Goal: Task Accomplishment & Management: Use online tool/utility

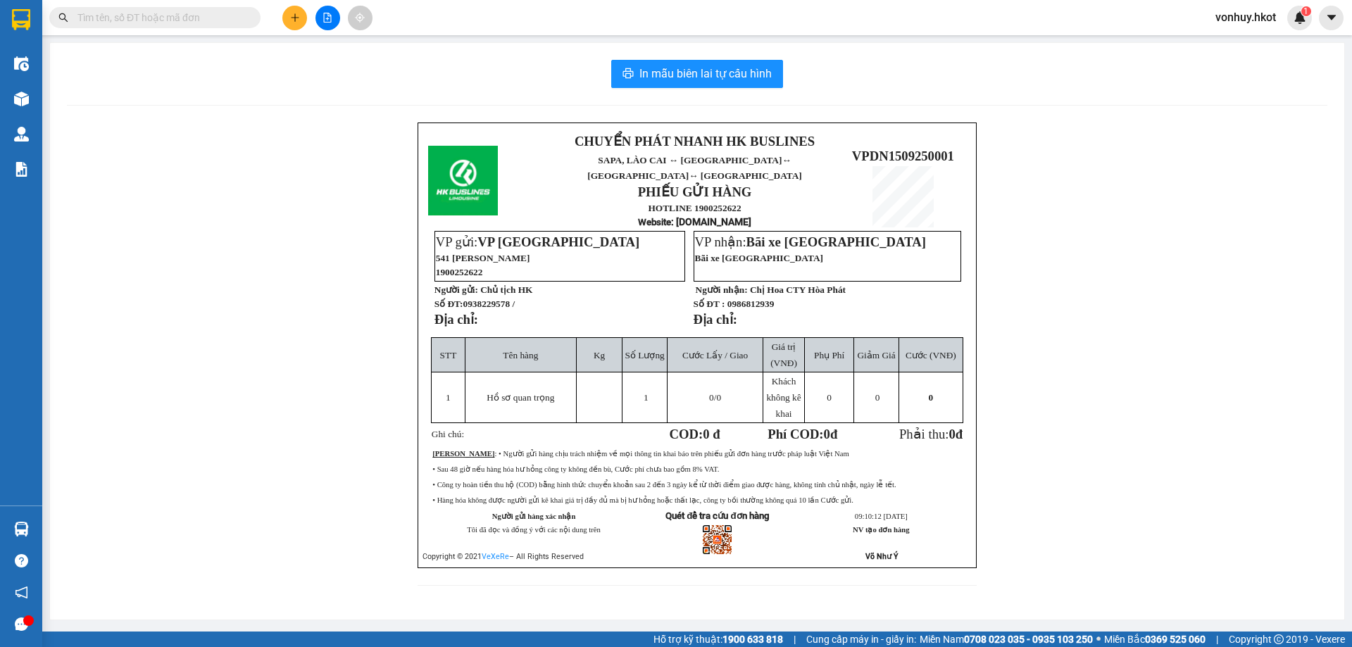
click at [145, 19] on input "text" at bounding box center [160, 17] width 166 height 15
paste input "PDP0909250049"
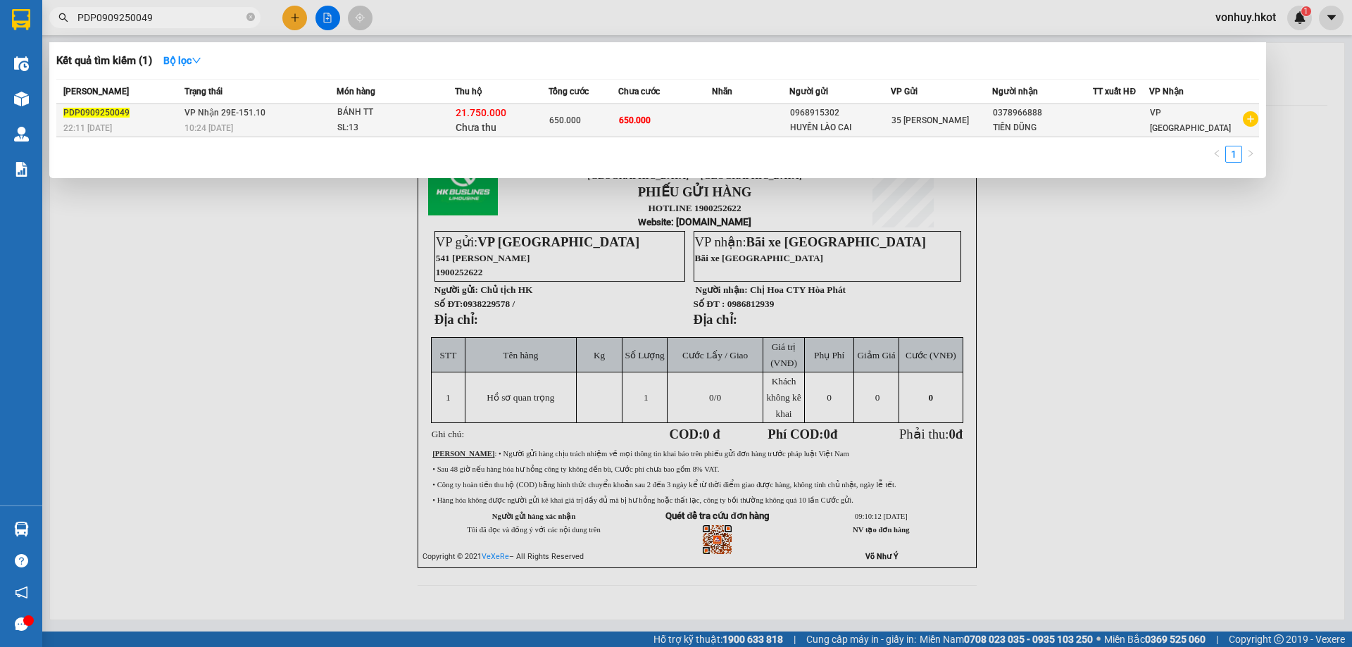
type input "PDP0909250049"
click at [392, 126] on div "SL: 13" at bounding box center [390, 127] width 106 height 15
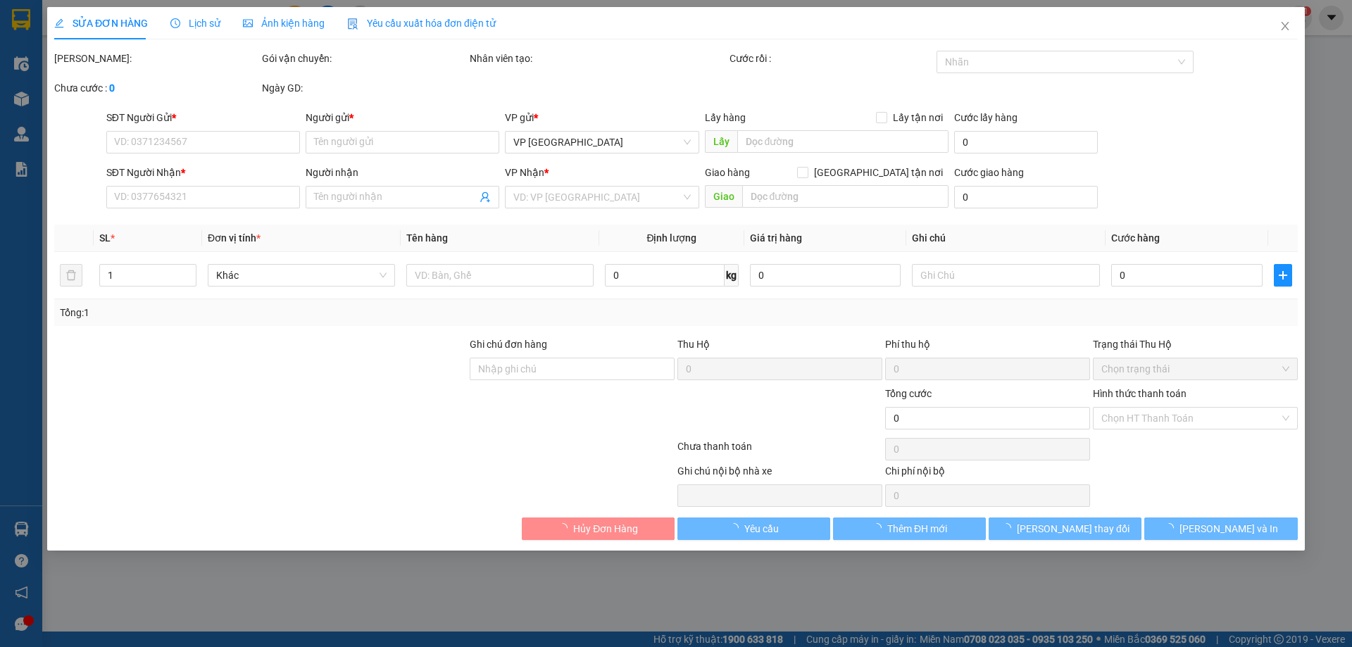
type input "0968915302"
type input "HUYỀN LÀO CAI"
type input "0378966888"
type input "TIẾN DŨNG"
type input "650.000"
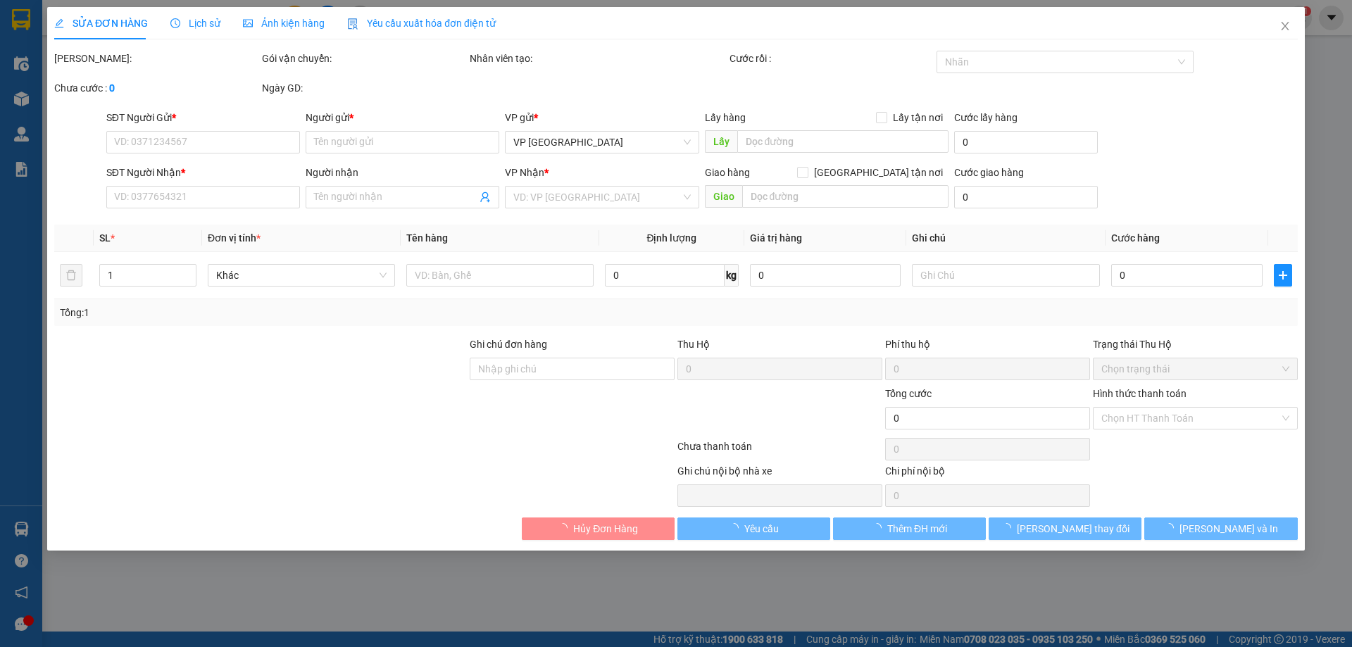
type input "650.000"
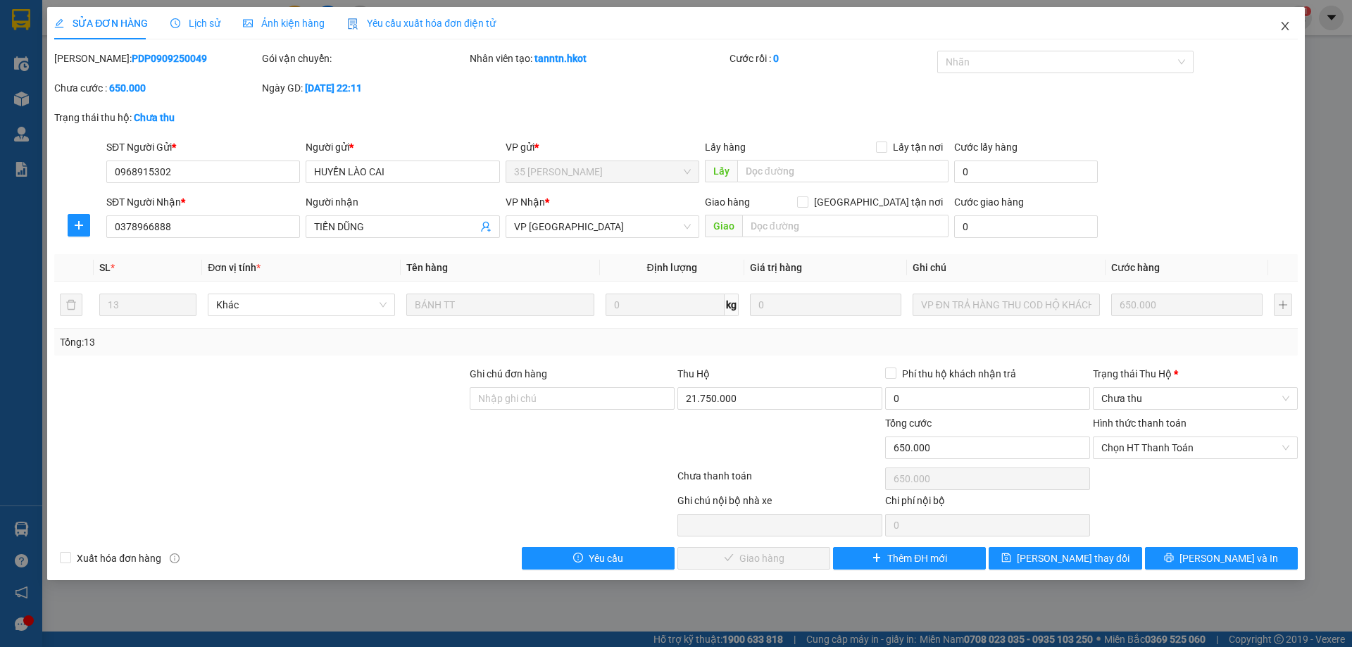
click at [1290, 23] on icon "close" at bounding box center [1285, 25] width 11 height 11
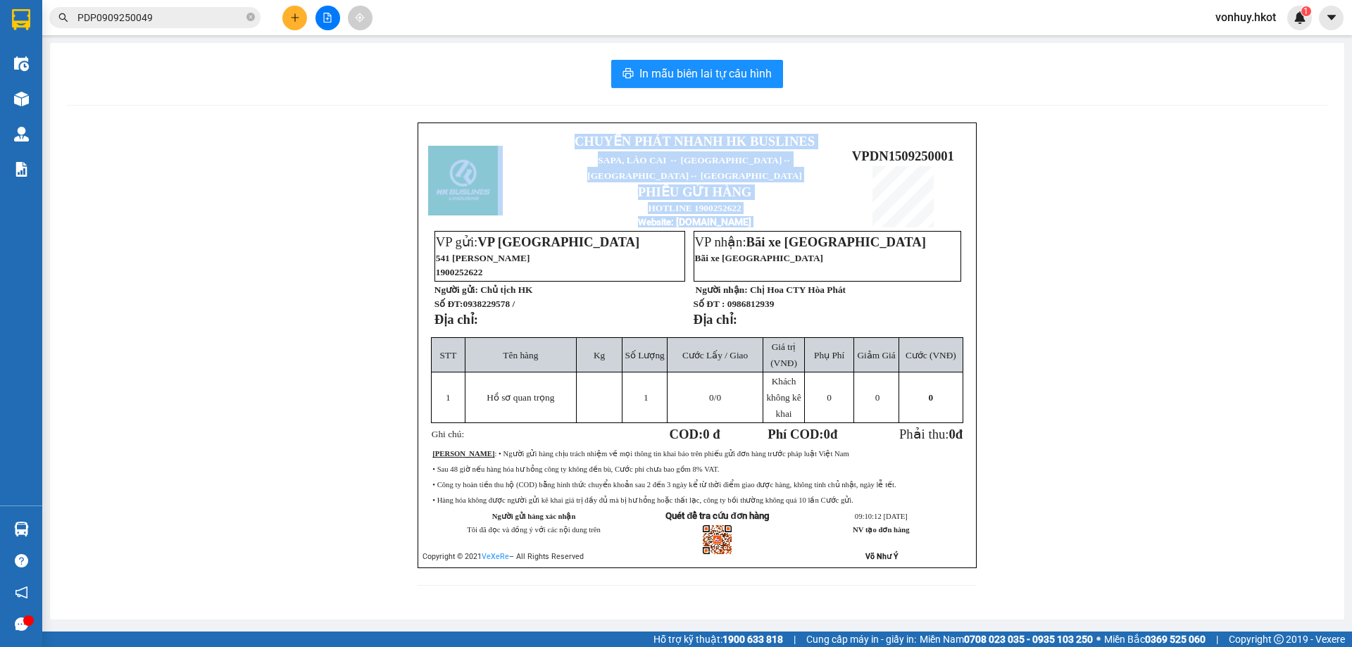
drag, startPoint x: 852, startPoint y: 141, endPoint x: 970, endPoint y: 146, distance: 117.7
click at [970, 146] on div "CHUYỂN PHÁT NHANH HK BUSLINES SAPA, LÀO CAI ↔ HÀ NỘI ↔ HUẾ ↔ ĐÀ NẴNG PHIẾU GỬI …" at bounding box center [697, 346] width 559 height 446
copy table "CHUYỂN PHÁT NHANH HK BUSLINES SAPA, LÀO CAI ↔ HÀ NỘI ↔ HUẾ ↔ ĐÀ NẴNG PHIẾU GỬI …"
click at [987, 203] on div "CHUYỂN PHÁT NHANH HK BUSLINES SAPA, LÀO CAI ↔ HÀ NỘI ↔ HUẾ ↔ ĐÀ NẴNG PHIẾU GỬI …" at bounding box center [697, 363] width 1261 height 480
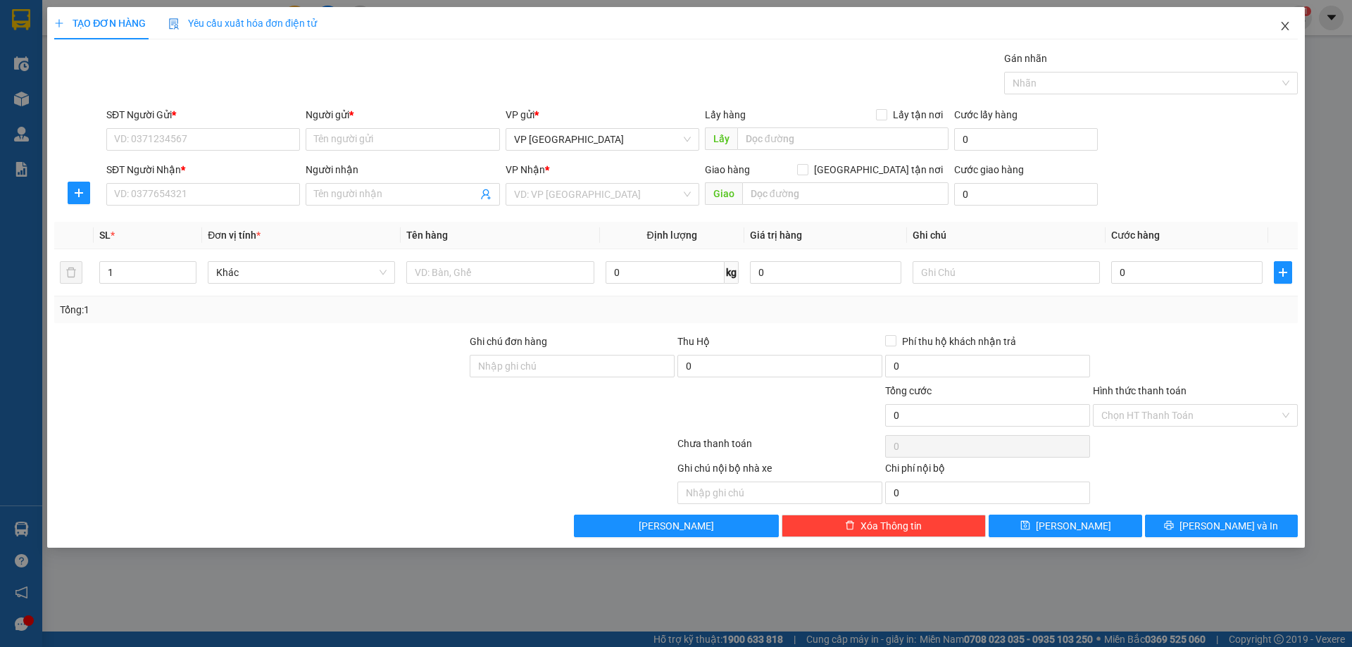
click at [1277, 29] on span "Close" at bounding box center [1284, 26] width 39 height 39
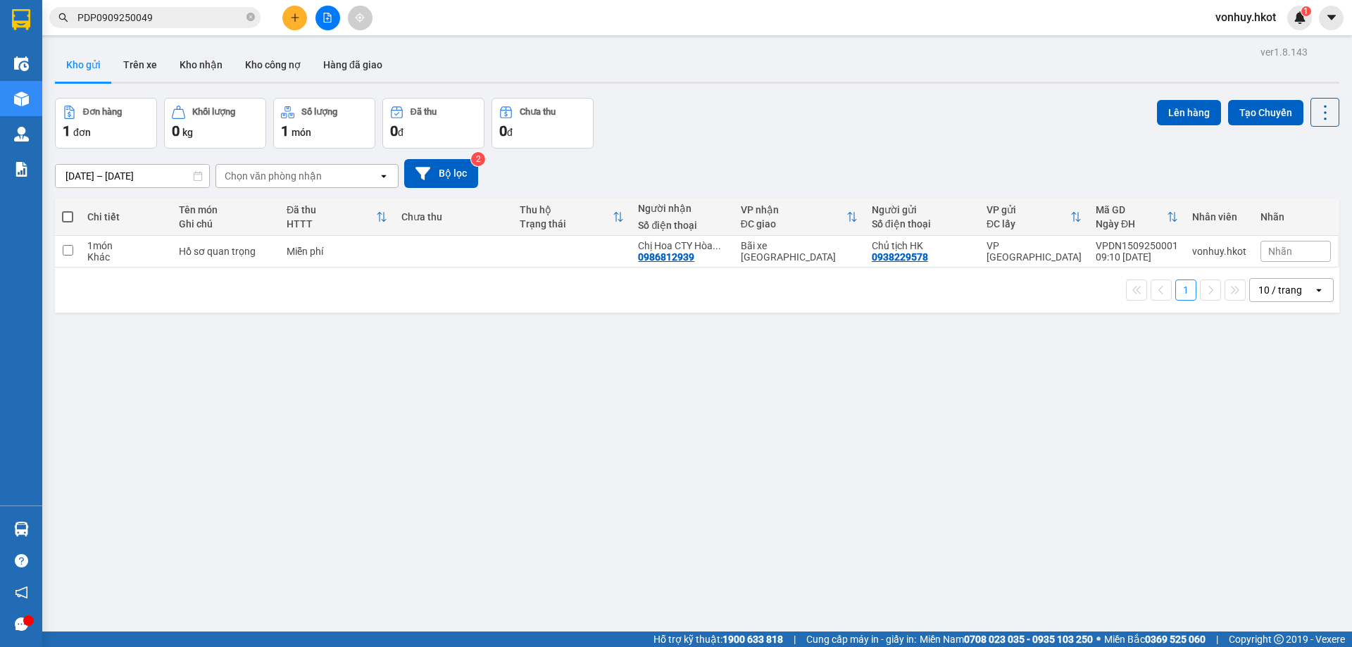
click at [191, 18] on input "PDP0909250049" at bounding box center [160, 17] width 166 height 15
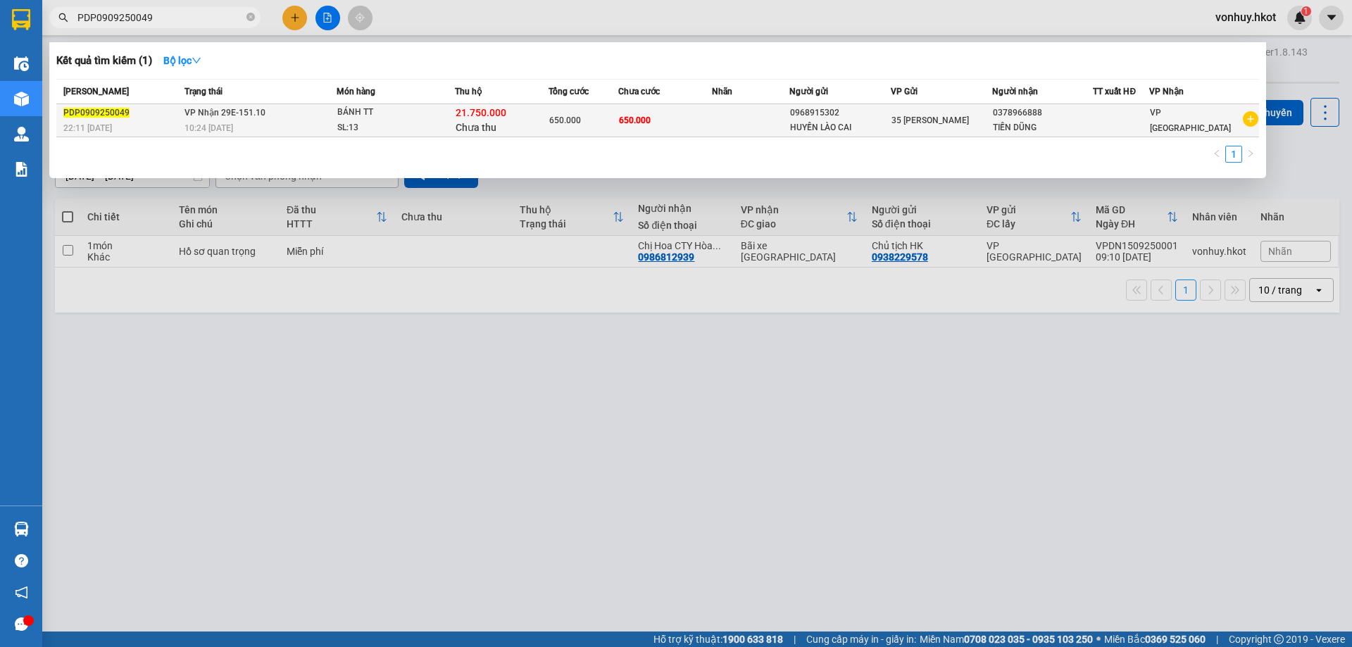
click at [214, 119] on td "VP Nhận 29E-151.10 10:24 - 11/09" at bounding box center [259, 120] width 156 height 33
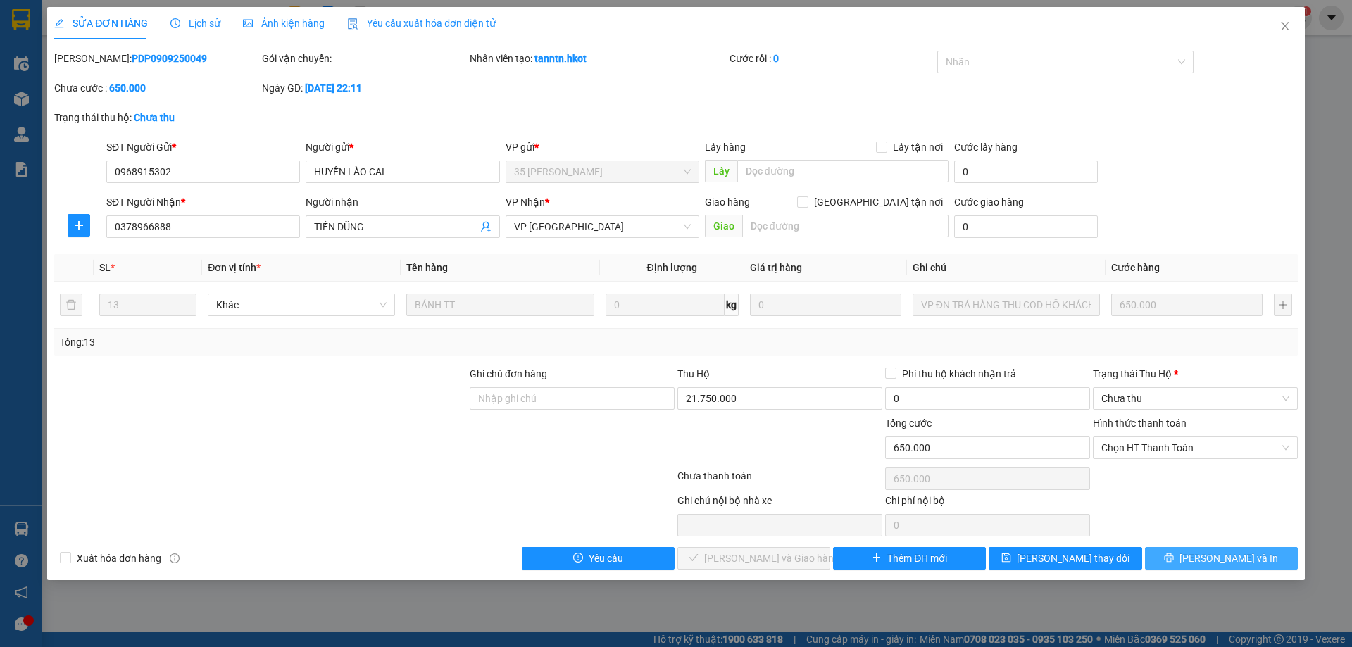
click at [1226, 558] on span "[PERSON_NAME] và In" at bounding box center [1229, 558] width 99 height 15
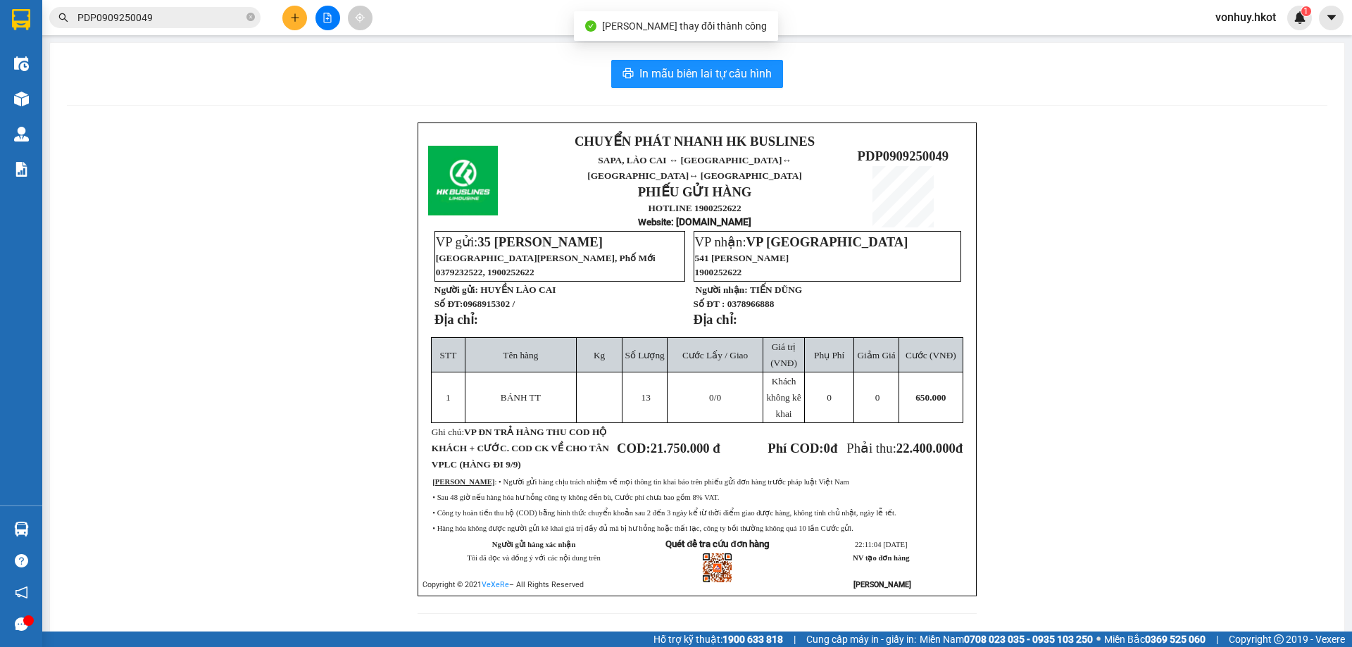
click at [861, 149] on span "PDP0909250049" at bounding box center [904, 156] width 92 height 15
copy table "PDP0909250049"
click at [1120, 216] on div "CHUYỂN PHÁT NHANH HK BUSLINES SAPA, LÀO CAI ↔ HÀ NỘI ↔ HUẾ ↔ ĐÀ NẴNG PHIẾU GỬI …" at bounding box center [697, 377] width 1261 height 508
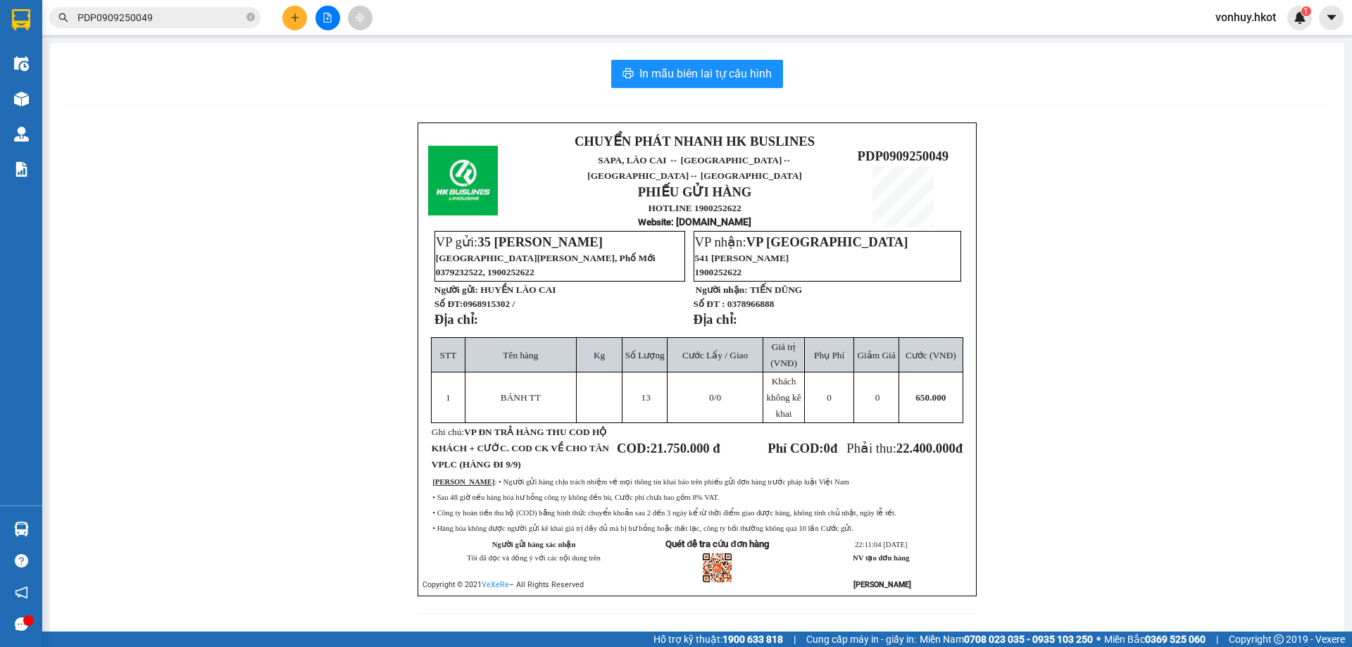
click at [1142, 149] on div "CHUYỂN PHÁT NHANH HK BUSLINES SAPA, LÀO CAI ↔ HÀ NỘI ↔ HUẾ ↔ ĐÀ NẴNG PHIẾU GỬI …" at bounding box center [697, 377] width 1261 height 508
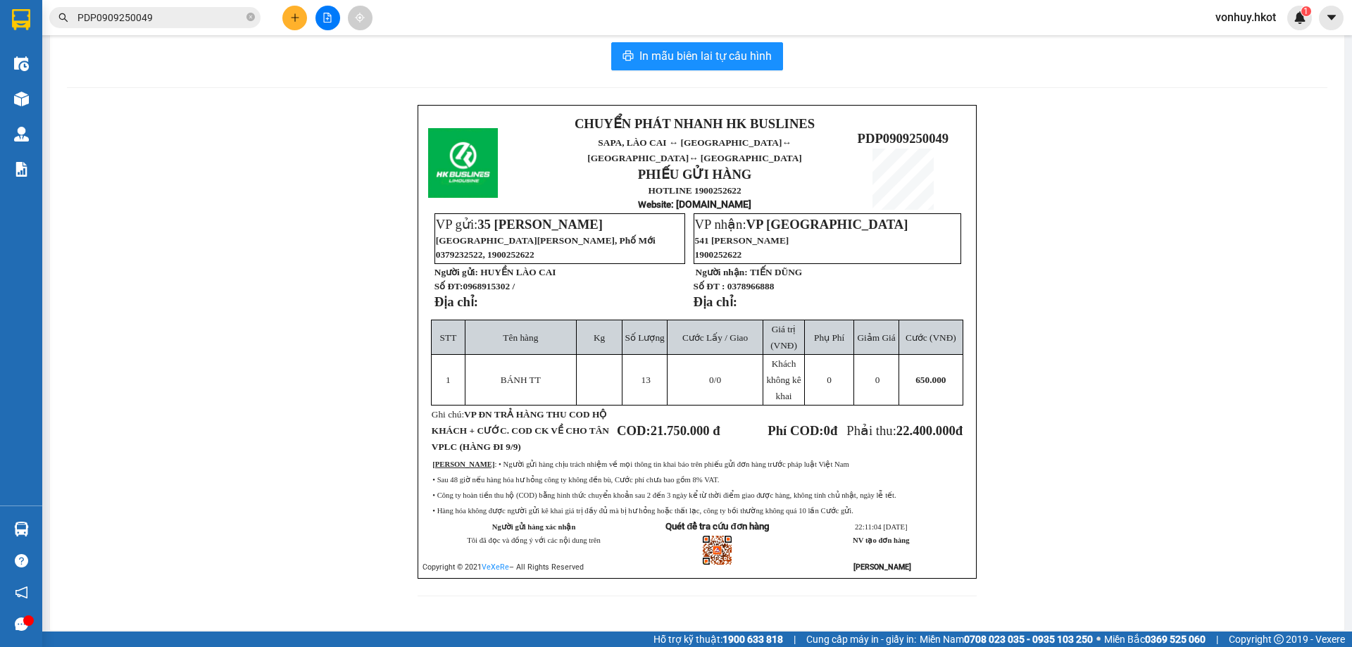
scroll to position [23, 0]
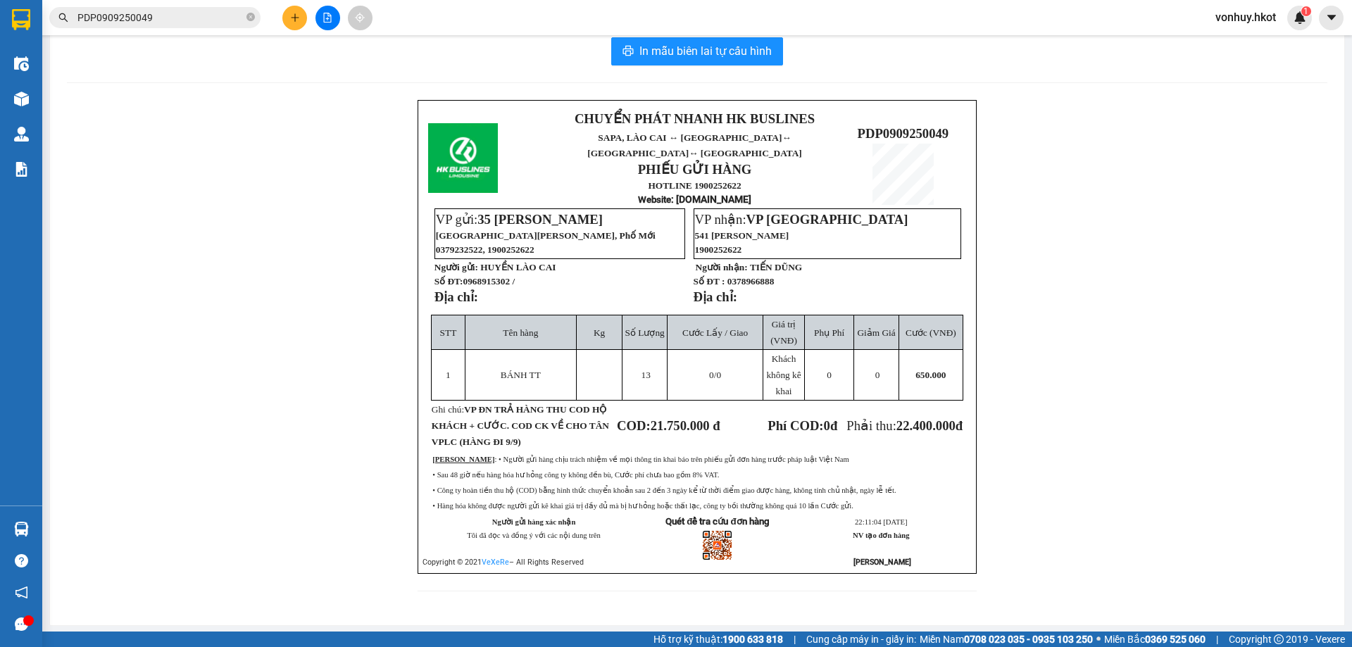
click at [167, 22] on input "PDP0909250049" at bounding box center [160, 17] width 166 height 15
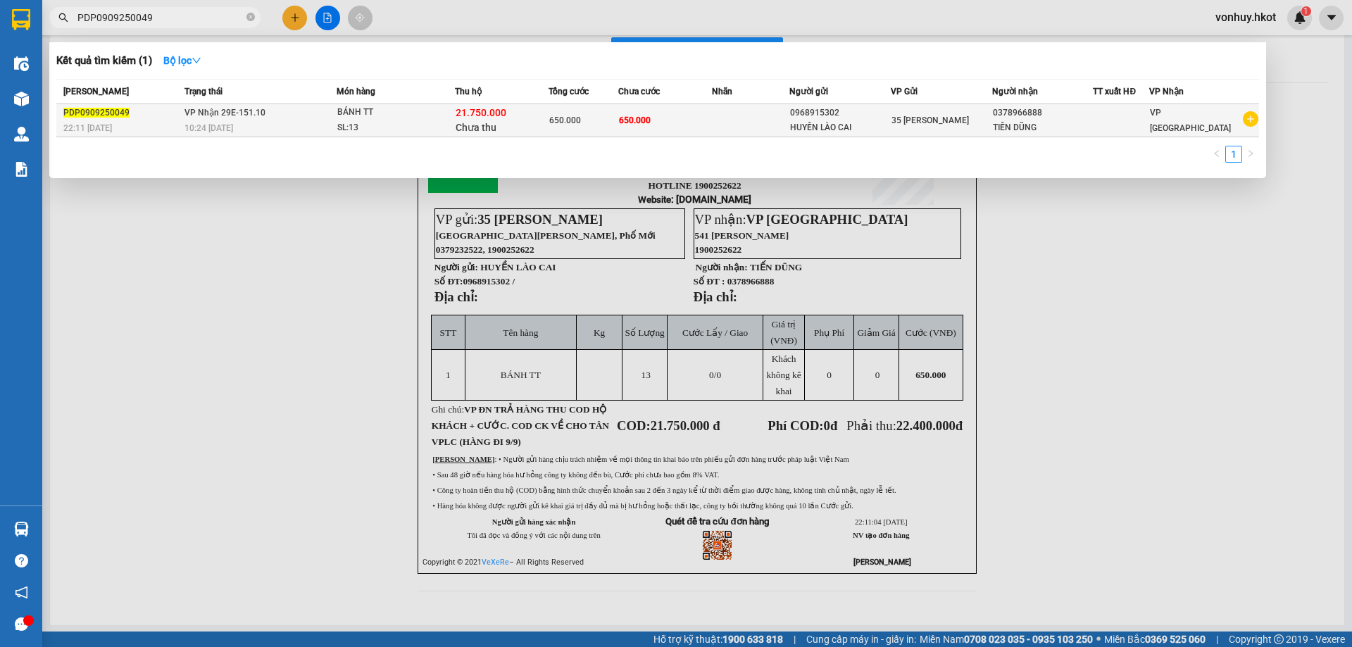
click at [1012, 116] on div "0378966888" at bounding box center [1043, 113] width 100 height 15
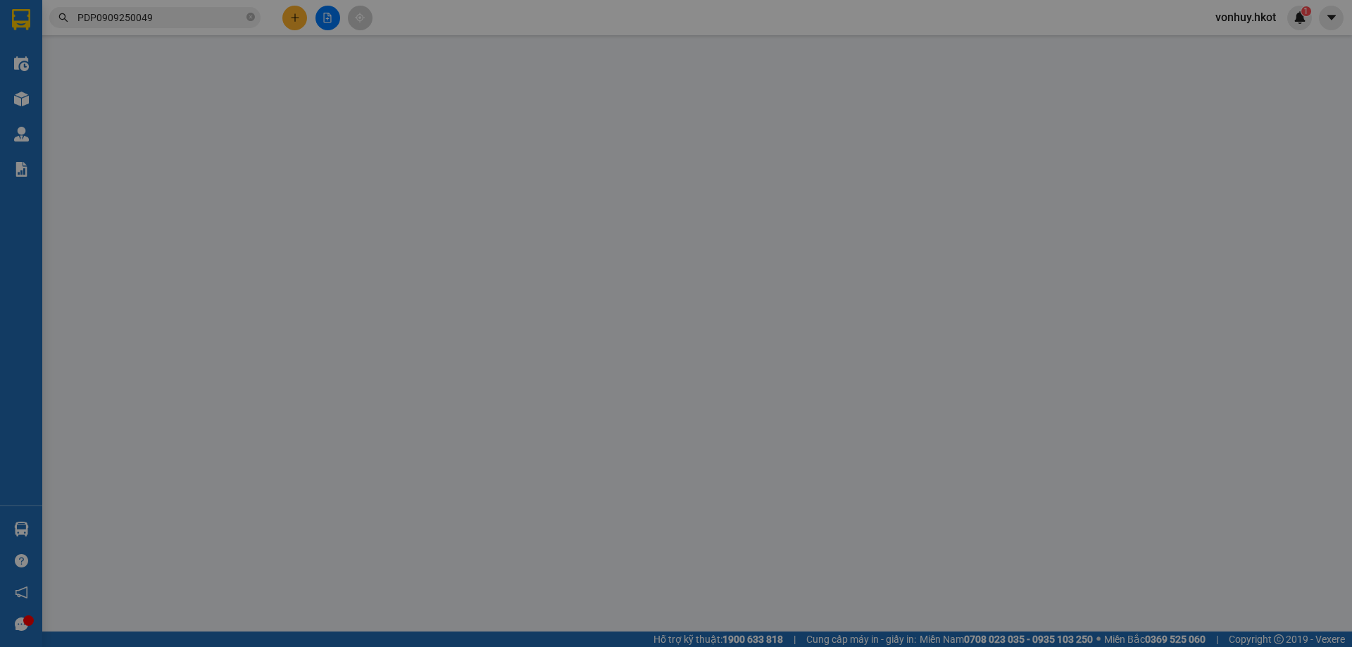
type input "0968915302"
type input "HUYỀN LÀO CAI"
type input "0378966888"
type input "TIẾN DŨNG"
type input "650.000"
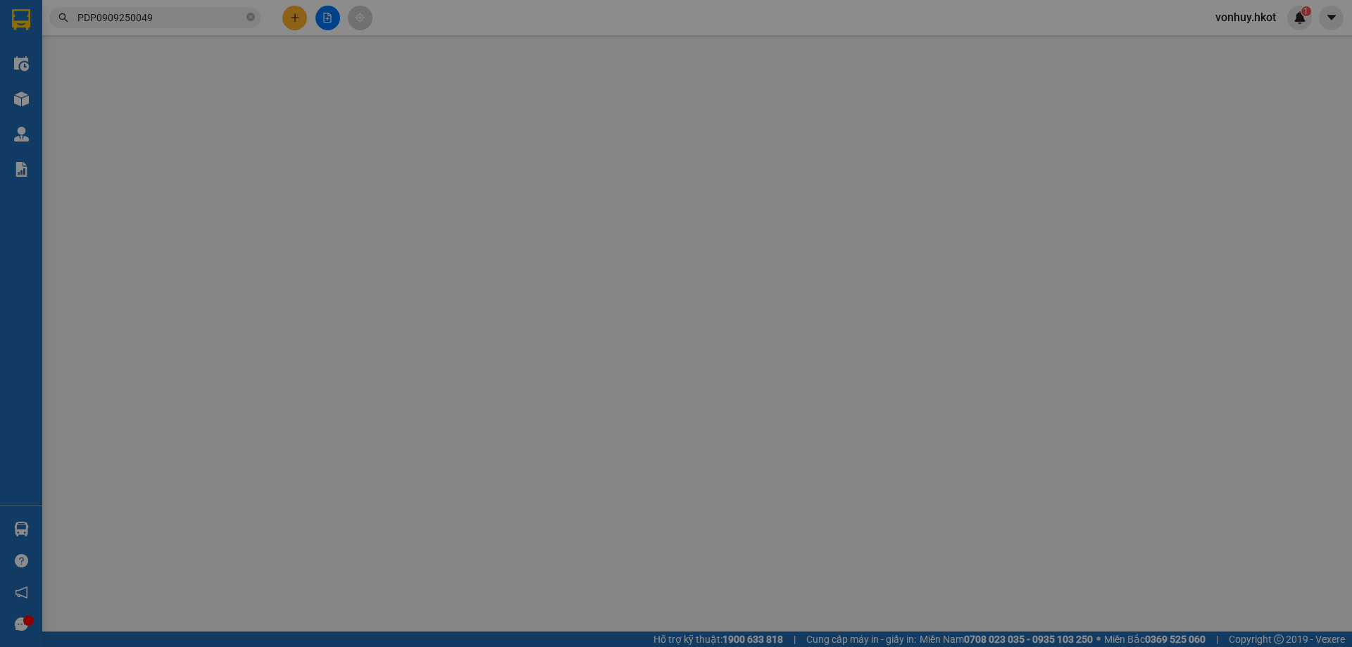
type input "650.000"
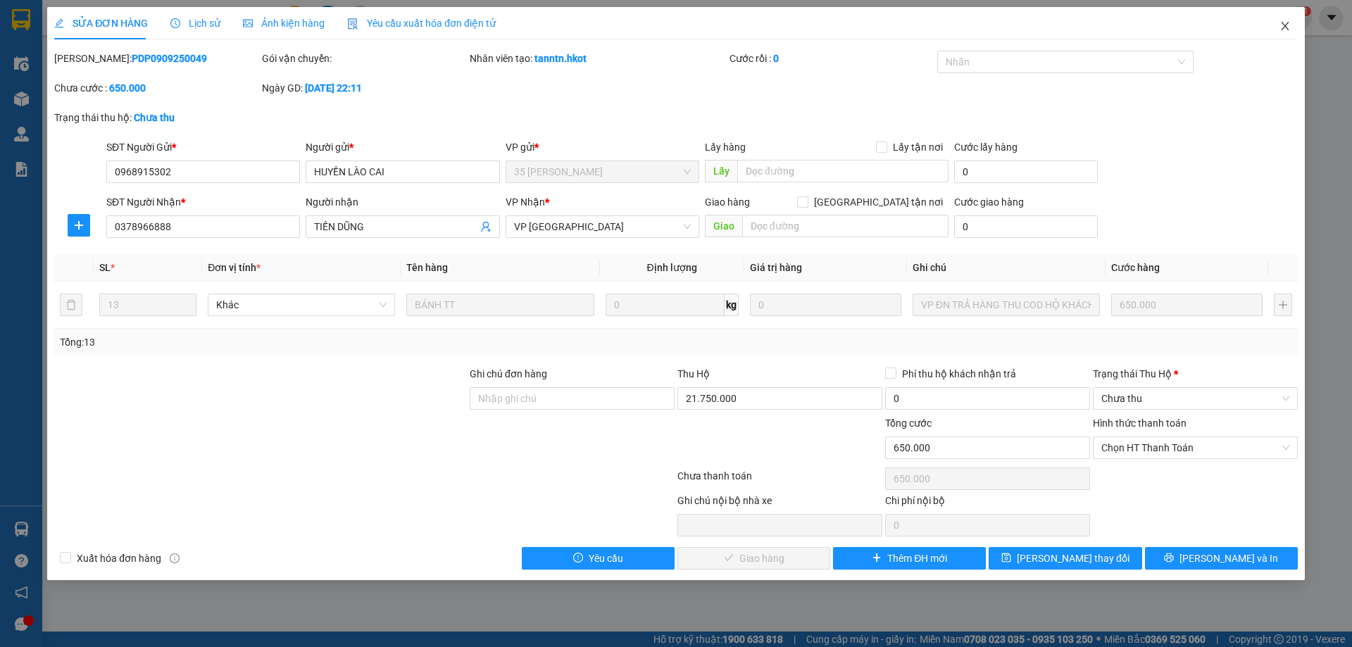
click at [1281, 20] on span "Close" at bounding box center [1284, 26] width 39 height 39
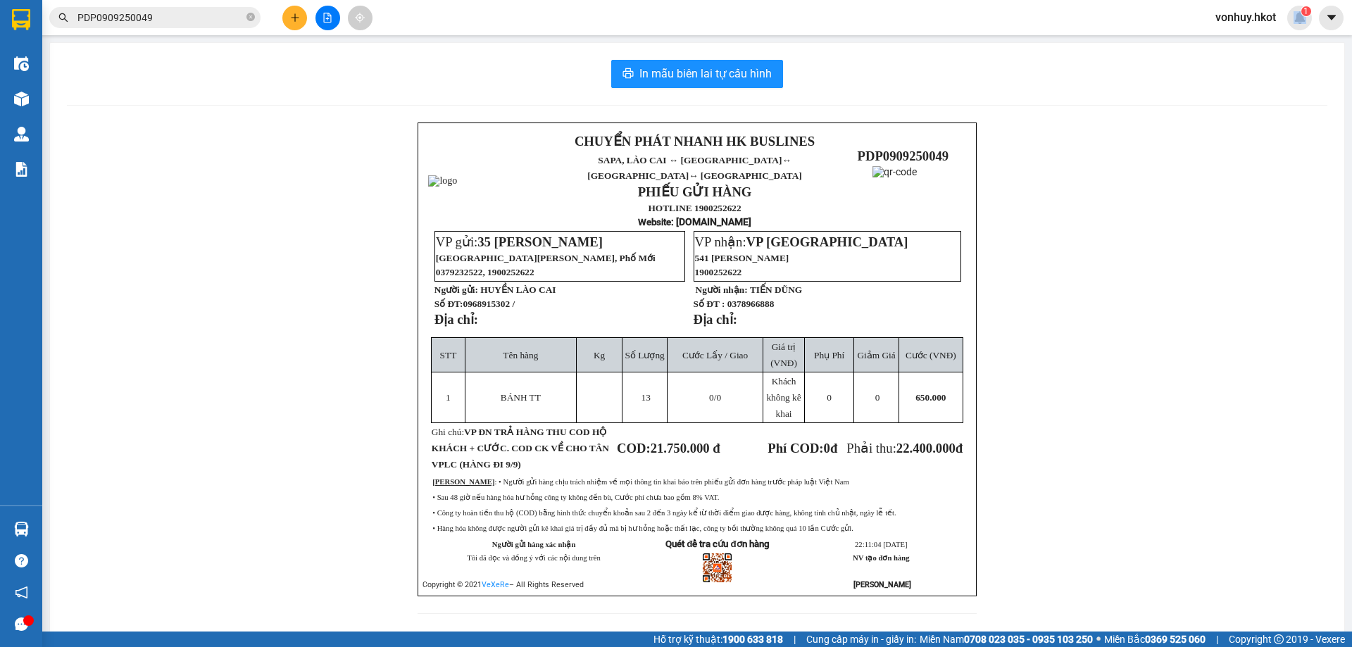
click at [1281, 20] on span "vonhuy.hkot" at bounding box center [1245, 17] width 83 height 18
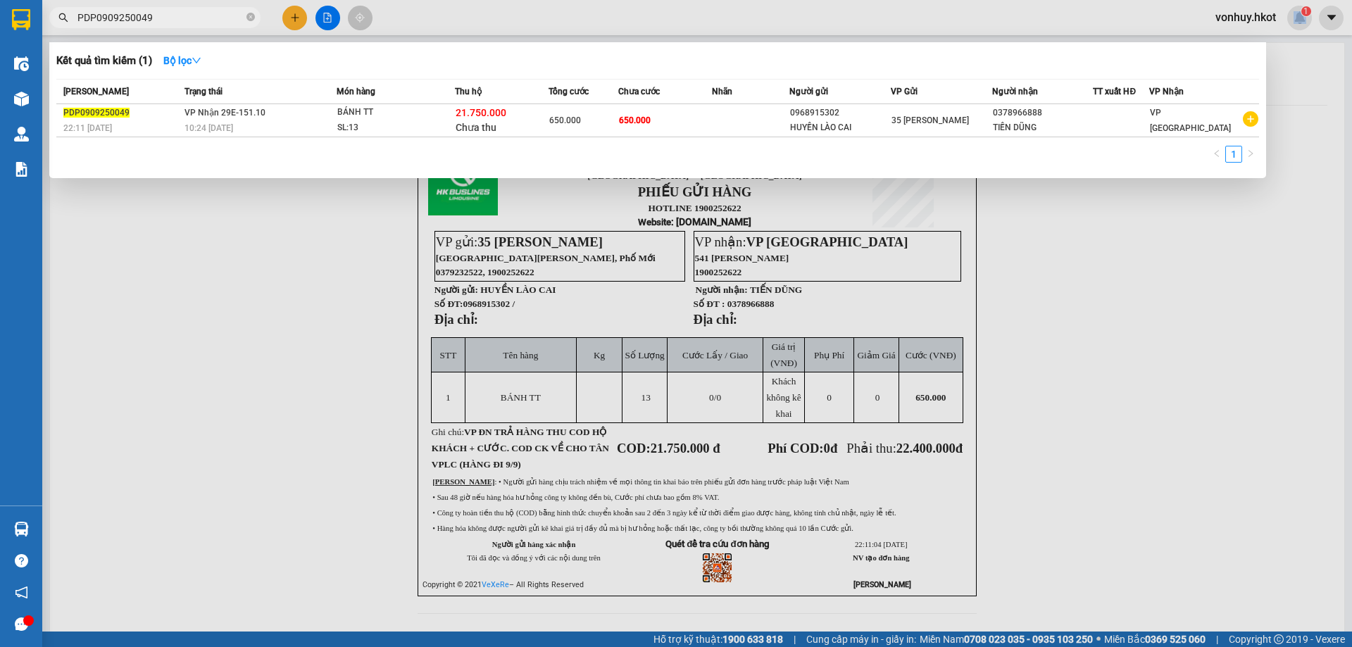
click at [169, 17] on input "PDP0909250049" at bounding box center [160, 17] width 166 height 15
drag, startPoint x: 1127, startPoint y: 264, endPoint x: 174, endPoint y: 188, distance: 956.5
click at [174, 188] on div at bounding box center [676, 323] width 1352 height 647
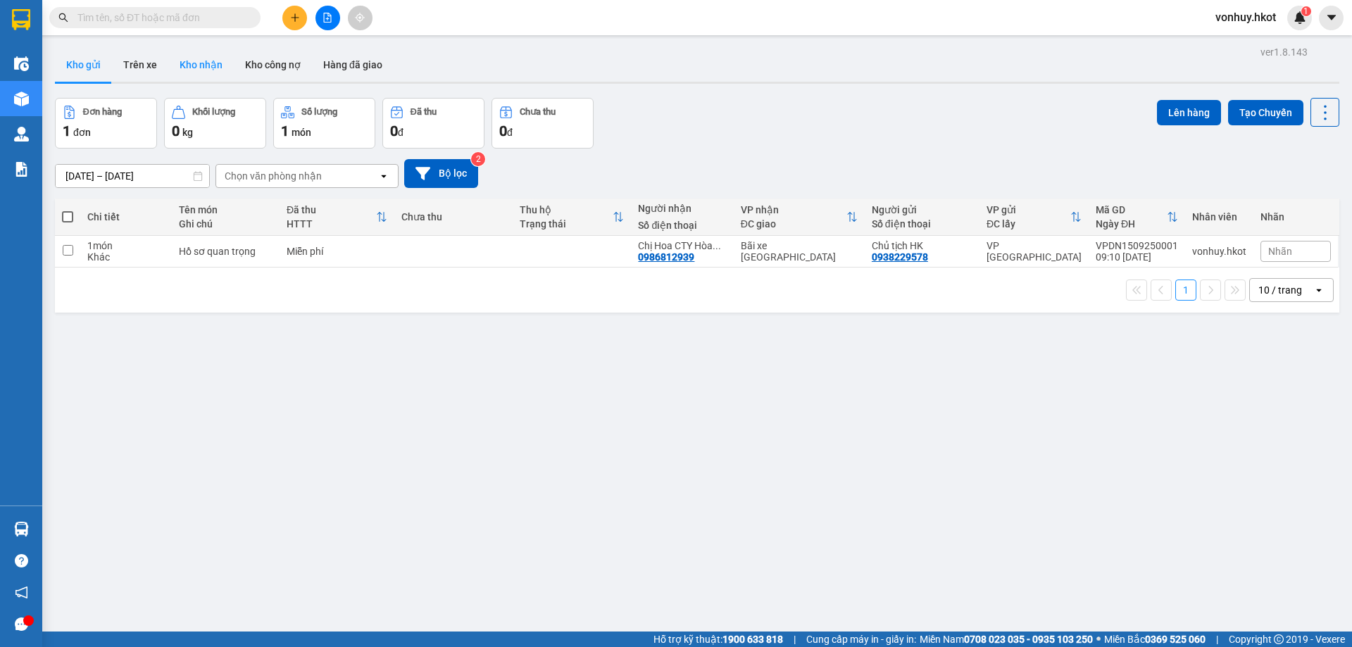
click at [176, 68] on button "Kho nhận" at bounding box center [200, 65] width 65 height 34
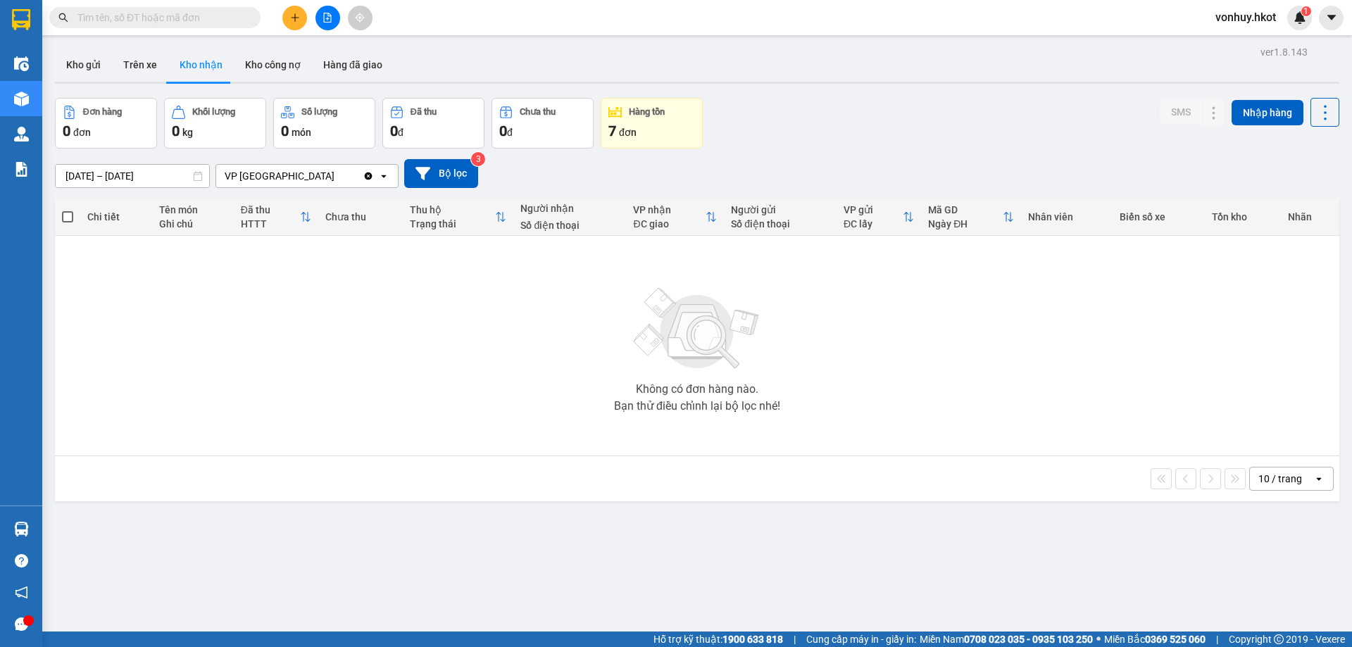
click at [309, 168] on div "VP [GEOGRAPHIC_DATA]" at bounding box center [289, 176] width 146 height 23
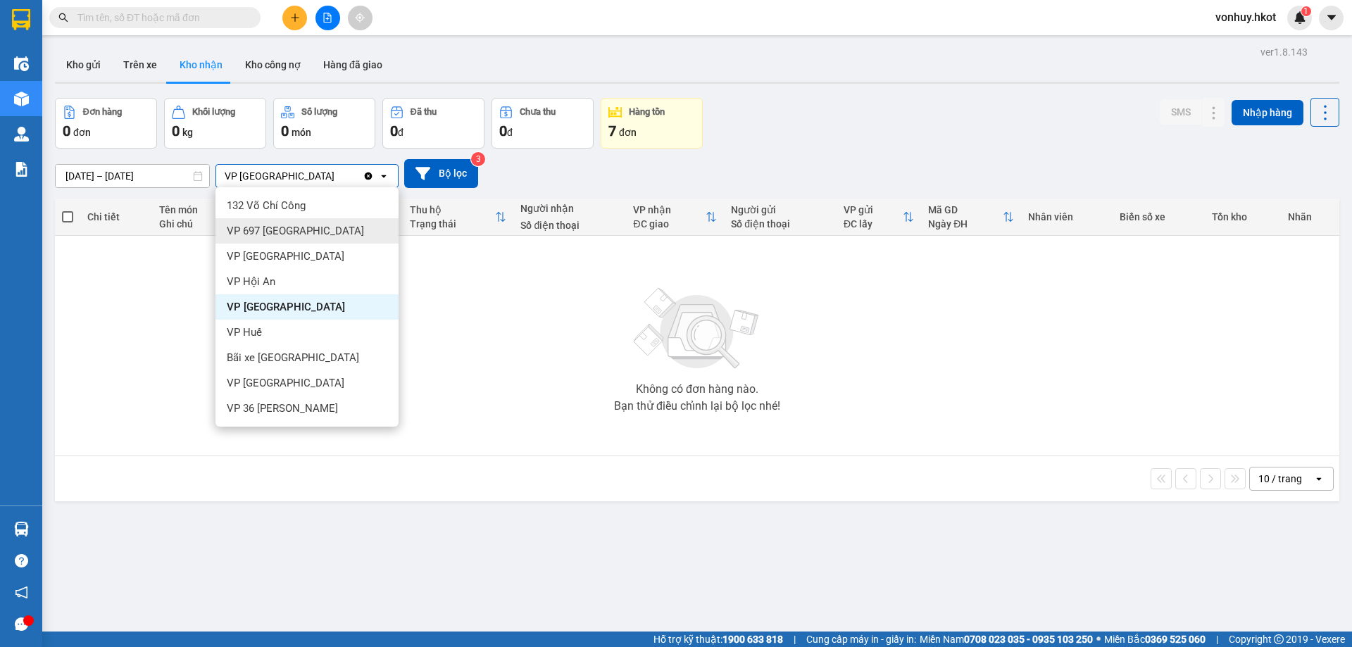
click at [539, 375] on div "Không có đơn hàng nào. Bạn thử điều chỉnh lại bộ lọc nhé!" at bounding box center [697, 345] width 1270 height 211
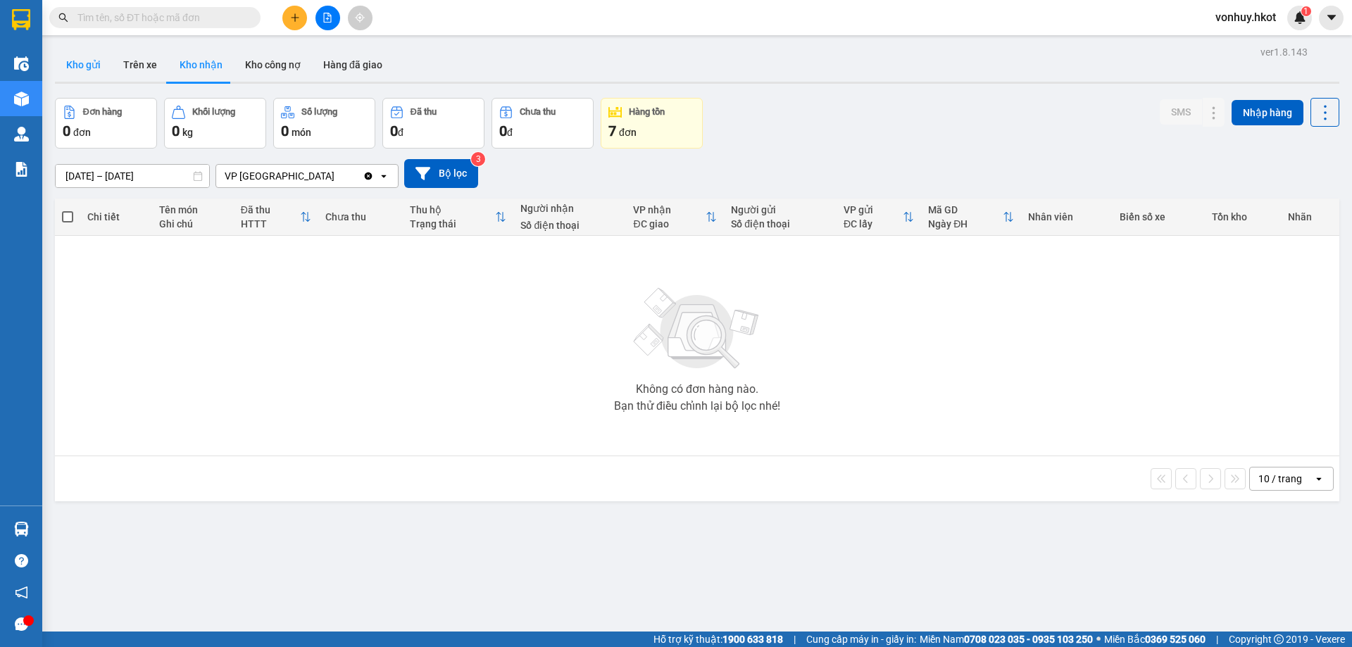
click at [96, 57] on button "Kho gửi" at bounding box center [83, 65] width 57 height 34
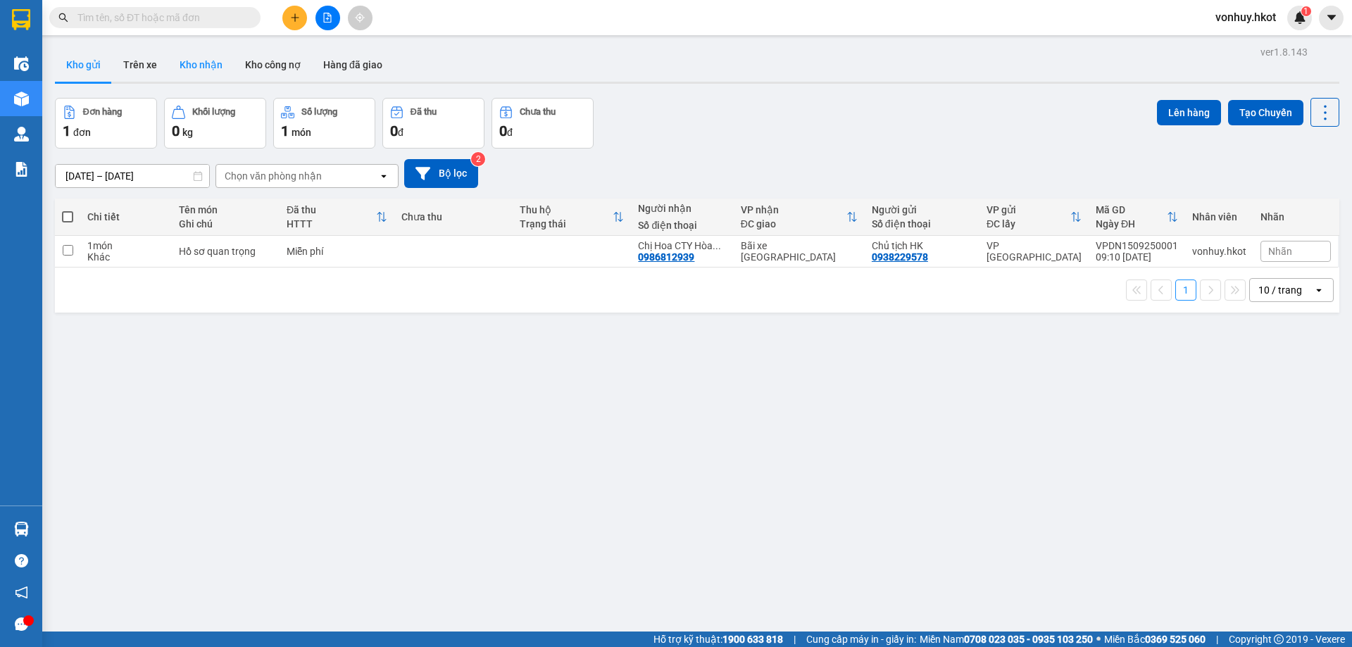
click at [193, 73] on button "Kho nhận" at bounding box center [200, 65] width 65 height 34
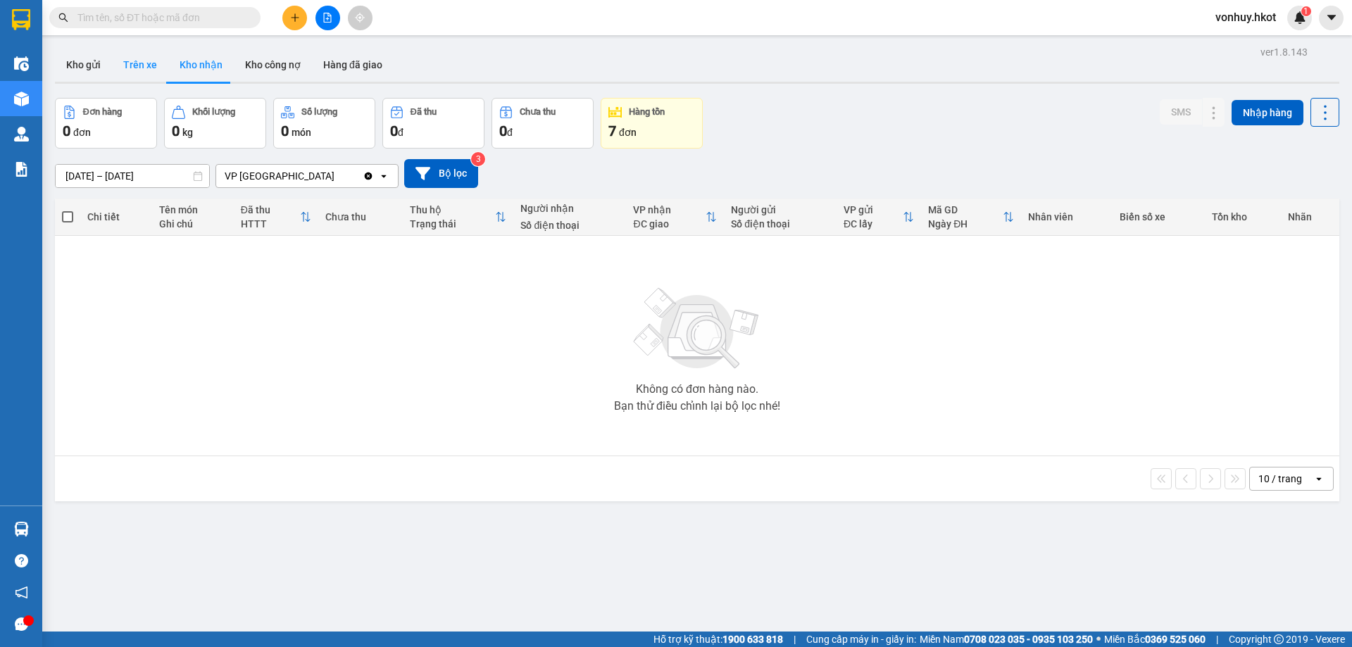
click at [144, 75] on button "Trên xe" at bounding box center [140, 65] width 56 height 34
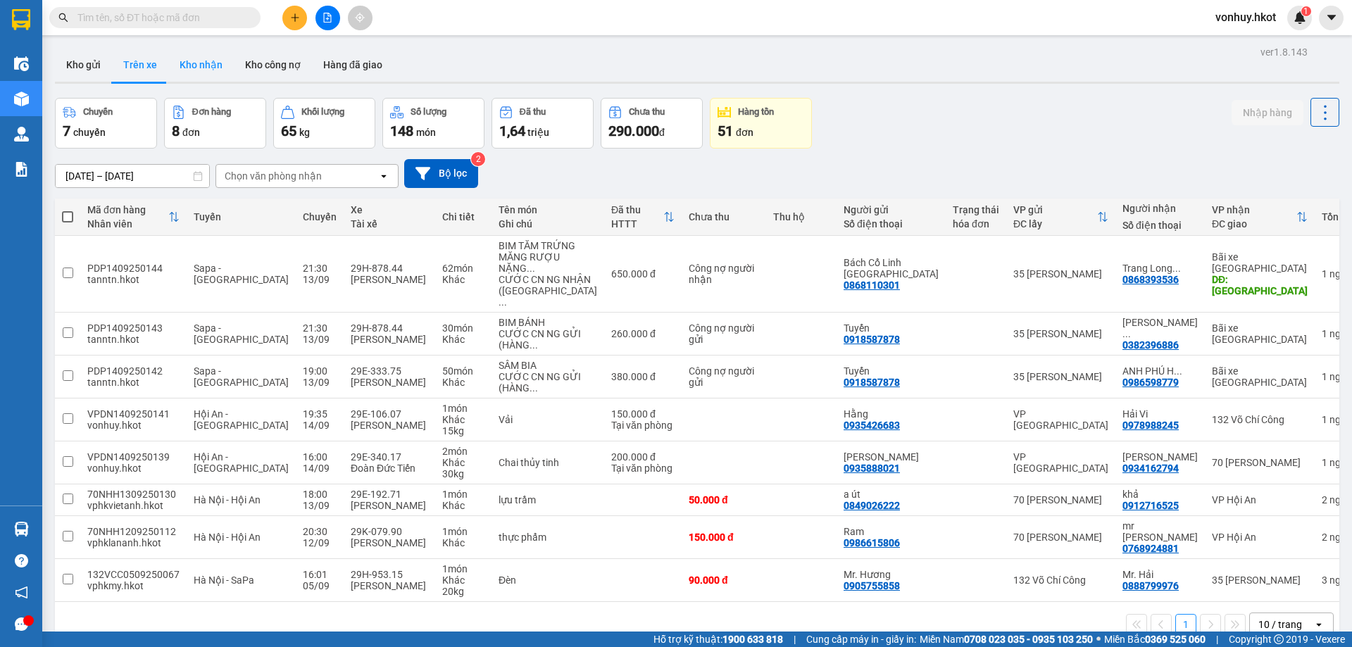
click at [223, 73] on button "Kho nhận" at bounding box center [200, 65] width 65 height 34
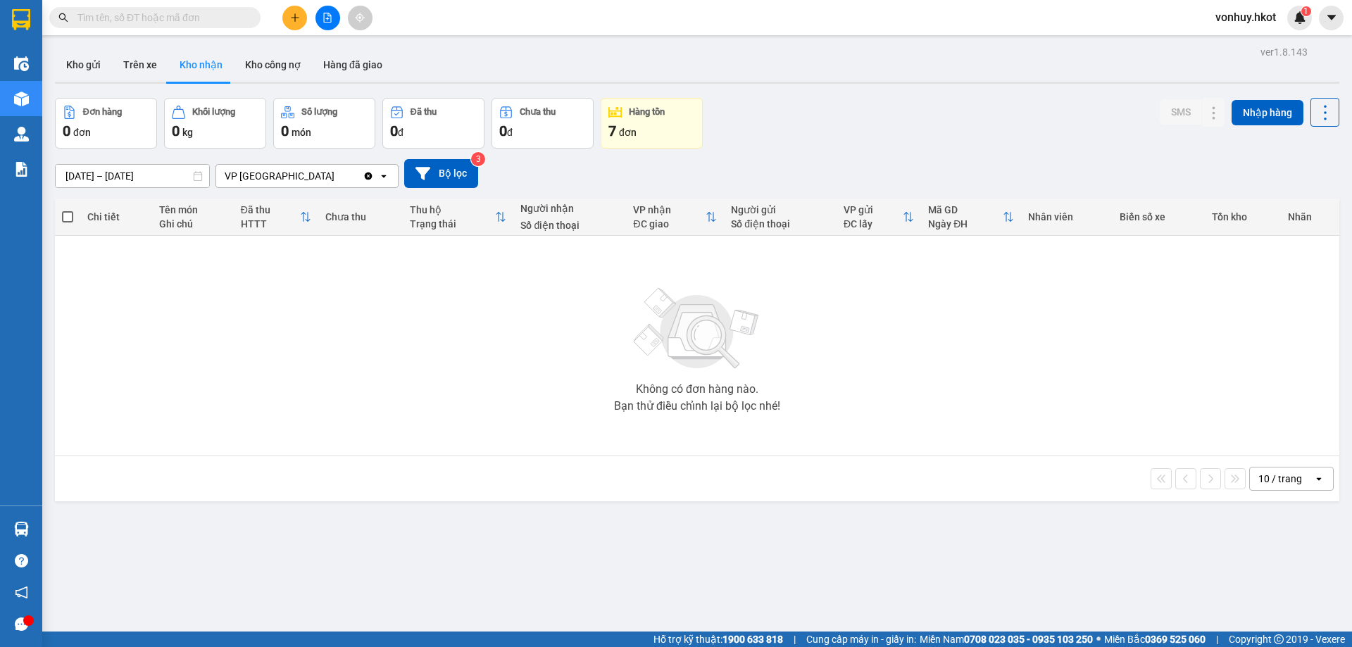
click at [123, 184] on div "ver 1.8.143 Kho gửi Trên xe Kho nhận Kho công nợ Hàng đã giao Đơn hàng 0 đơn Kh…" at bounding box center [697, 365] width 1296 height 647
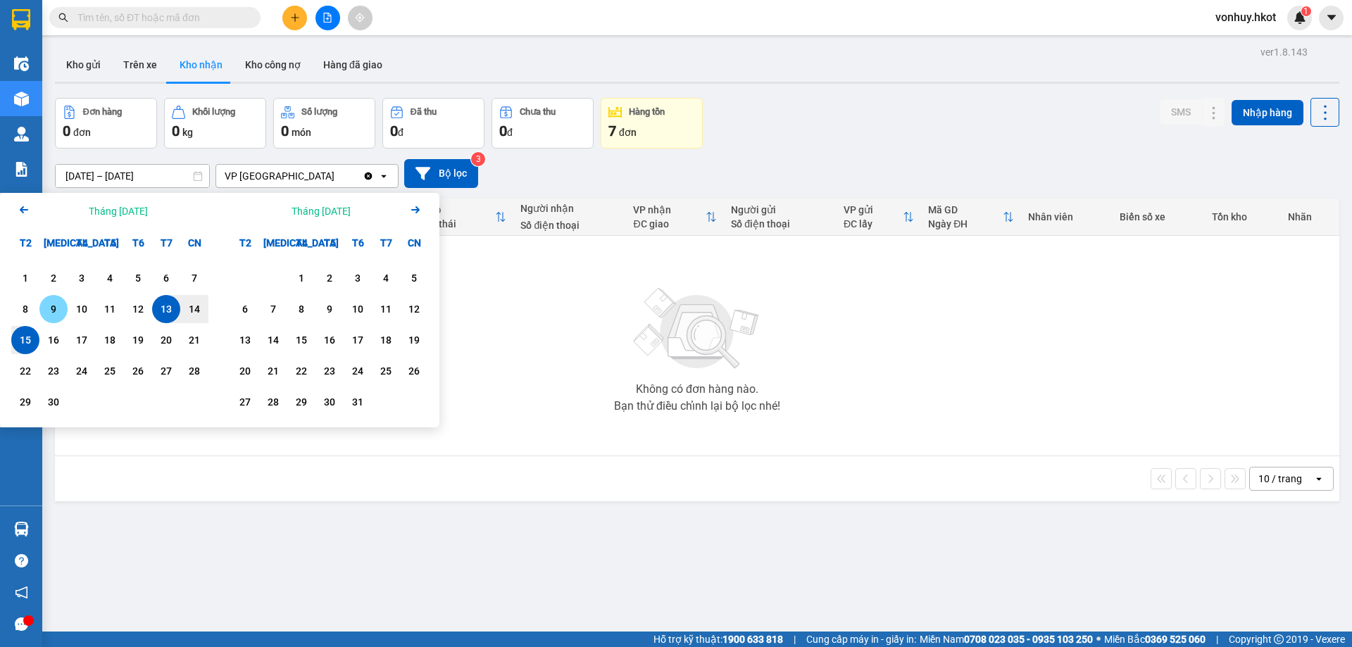
click at [53, 304] on div "9" at bounding box center [54, 309] width 20 height 17
click at [29, 345] on div "15" at bounding box center [25, 340] width 20 height 17
type input "[DATE] – [DATE]"
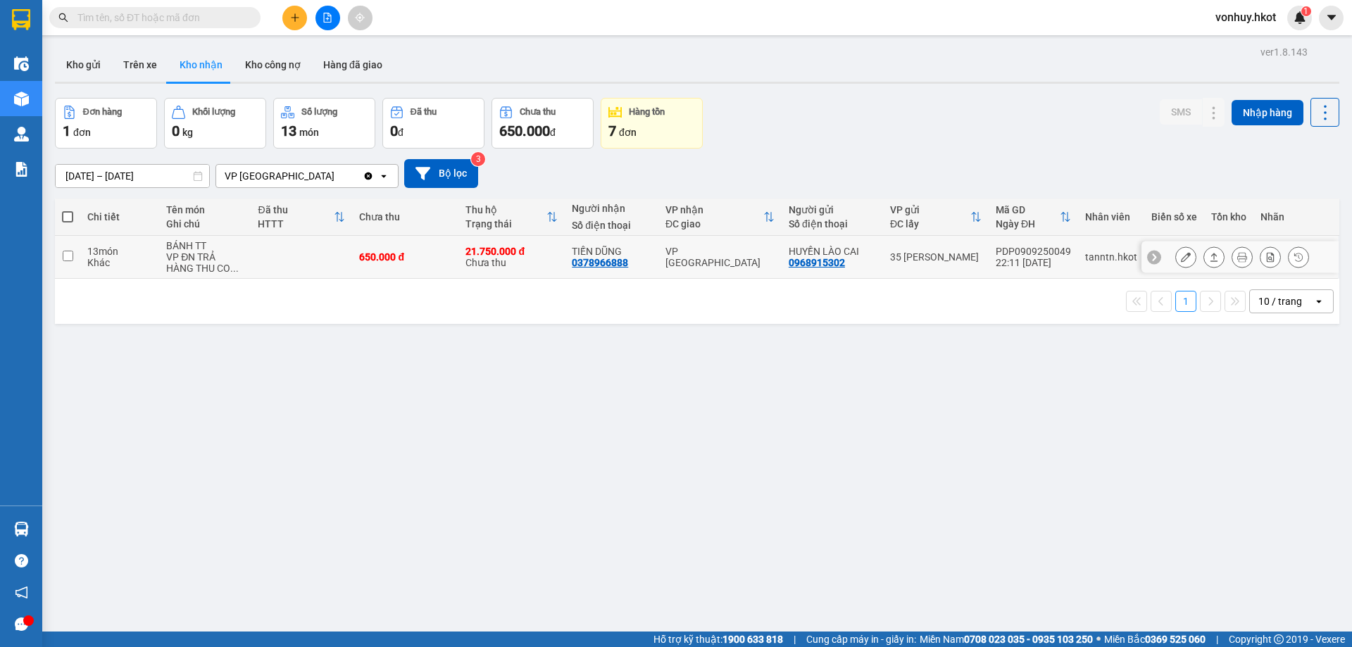
click at [78, 256] on td at bounding box center [67, 257] width 25 height 43
checkbox input "true"
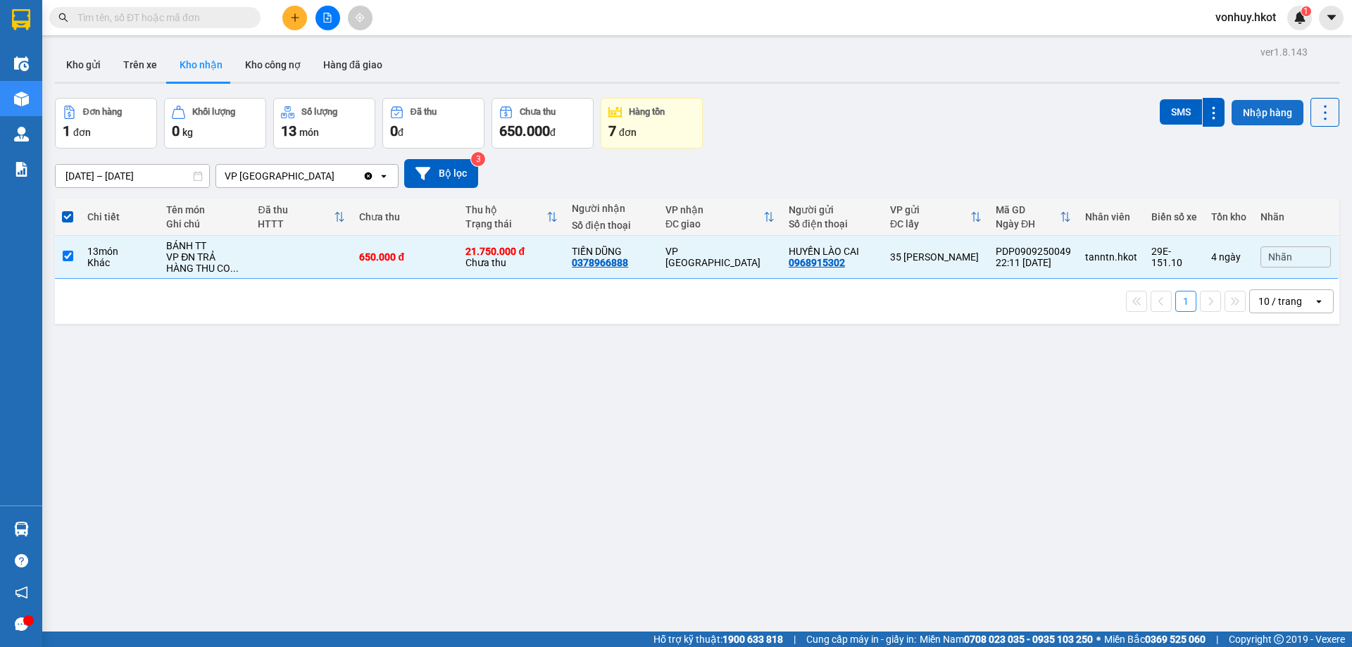
click at [1256, 122] on button "Nhập hàng" at bounding box center [1268, 112] width 72 height 25
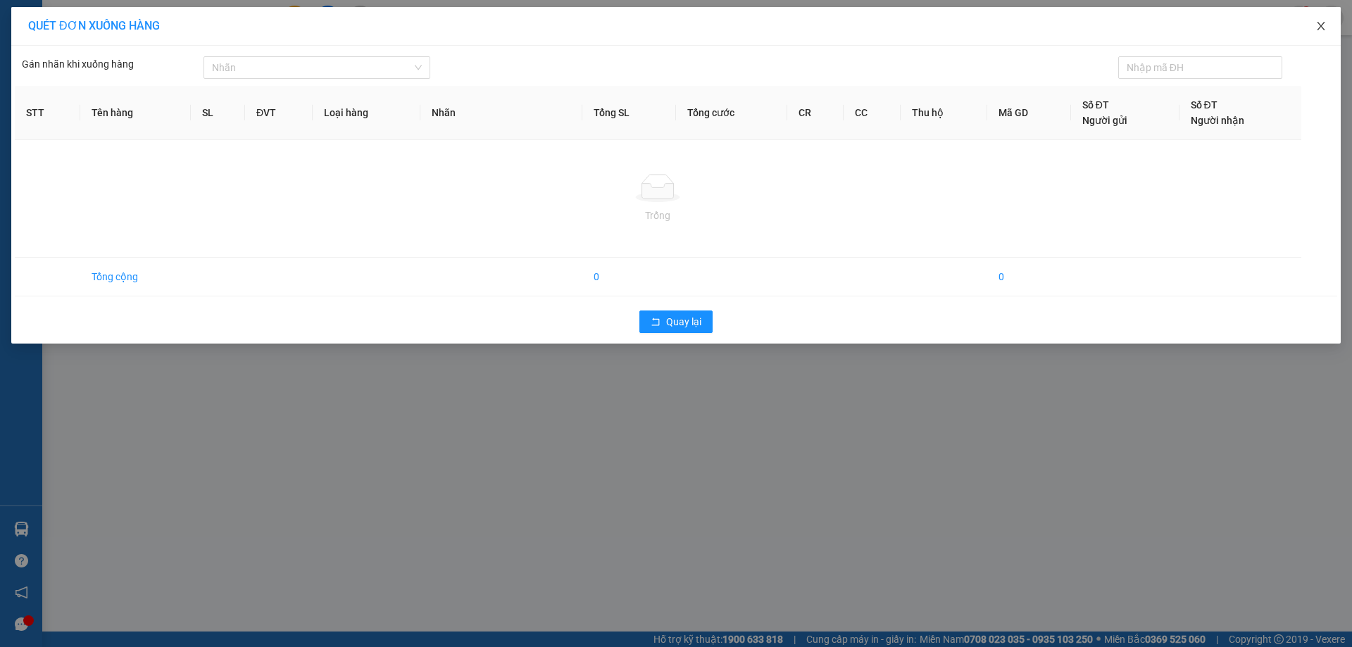
click at [1310, 25] on span "Close" at bounding box center [1320, 26] width 39 height 39
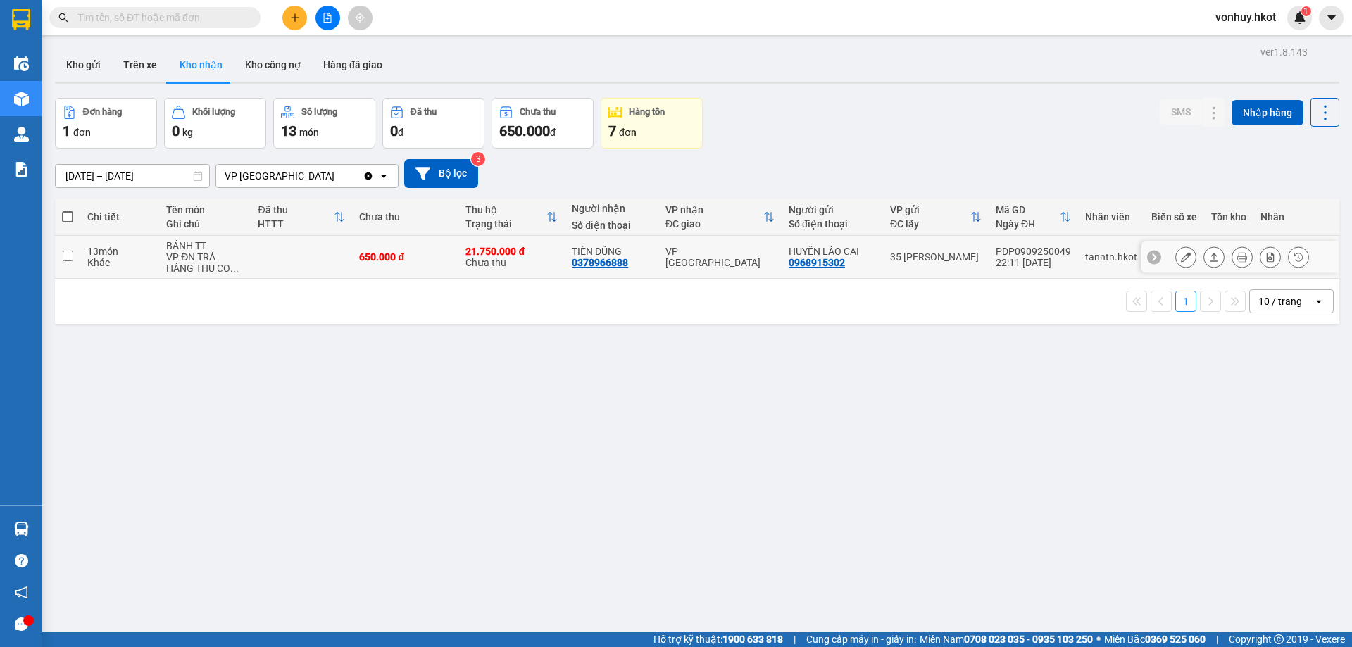
click at [531, 250] on div "21.750.000 đ" at bounding box center [511, 251] width 92 height 11
checkbox input "true"
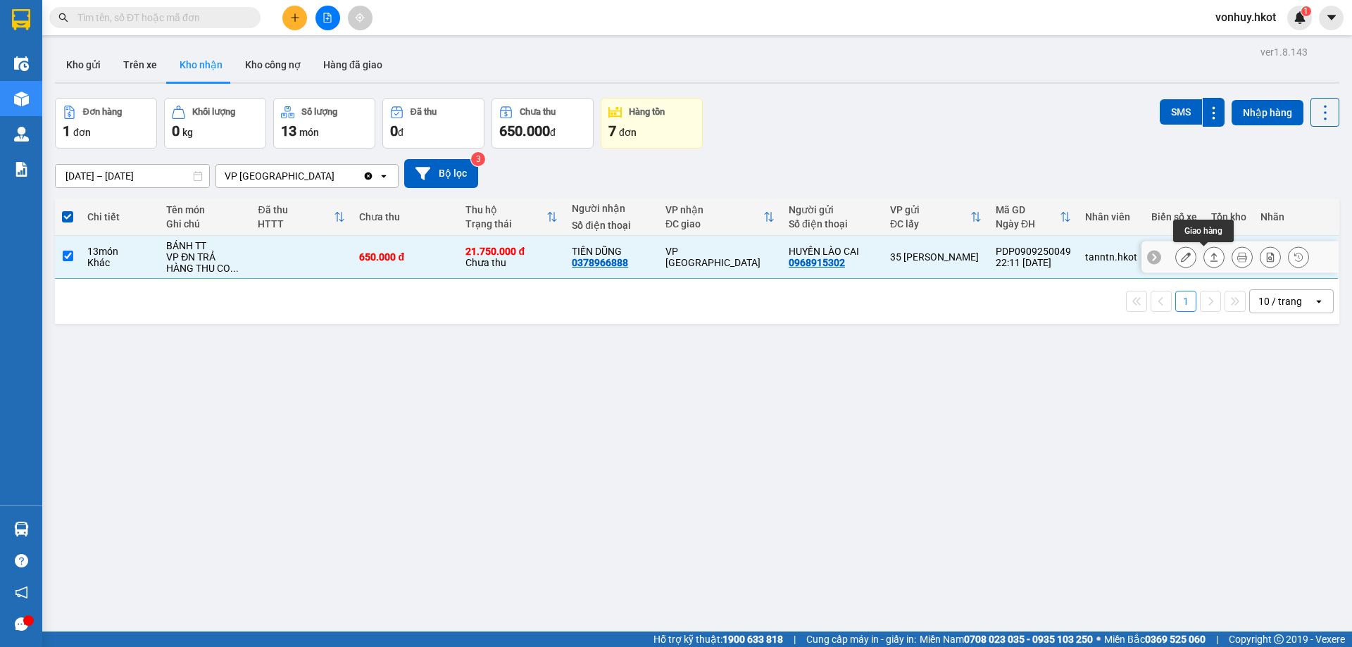
click at [1209, 259] on icon at bounding box center [1214, 257] width 10 height 10
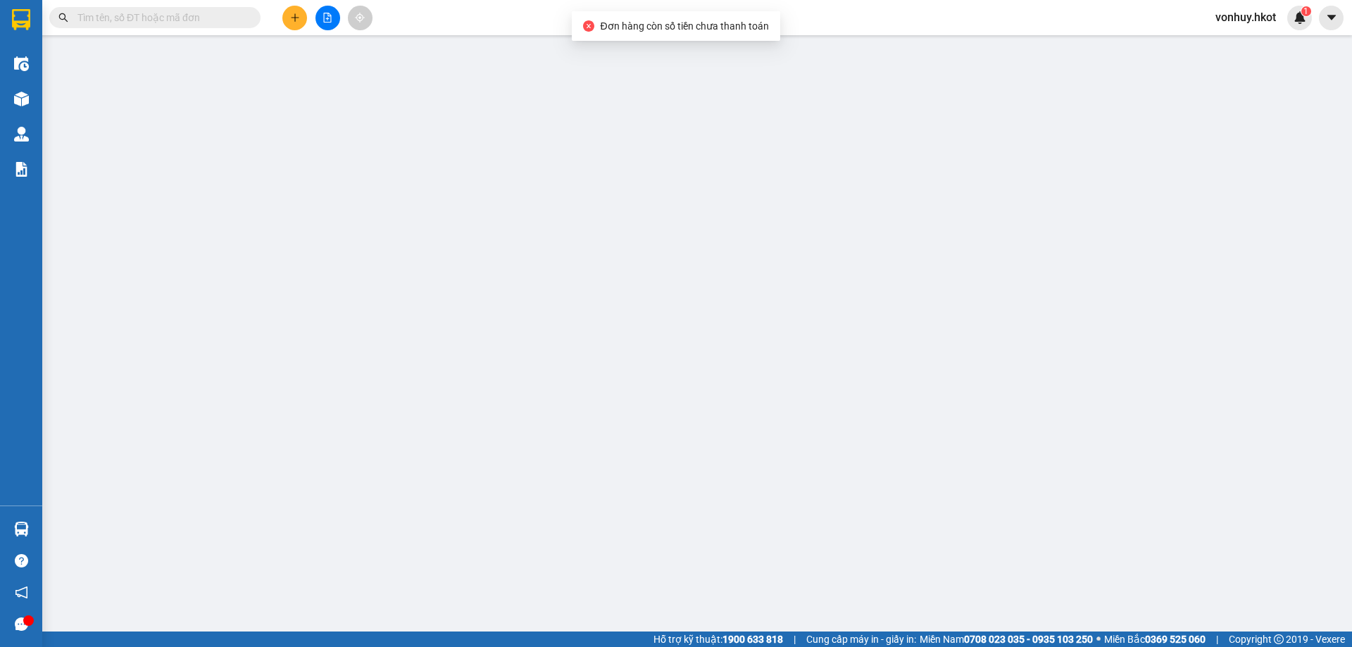
type input "0968915302"
type input "HUYỀN LÀO CAI"
type input "0378966888"
type input "TIẾN DŨNG"
type input "650.000"
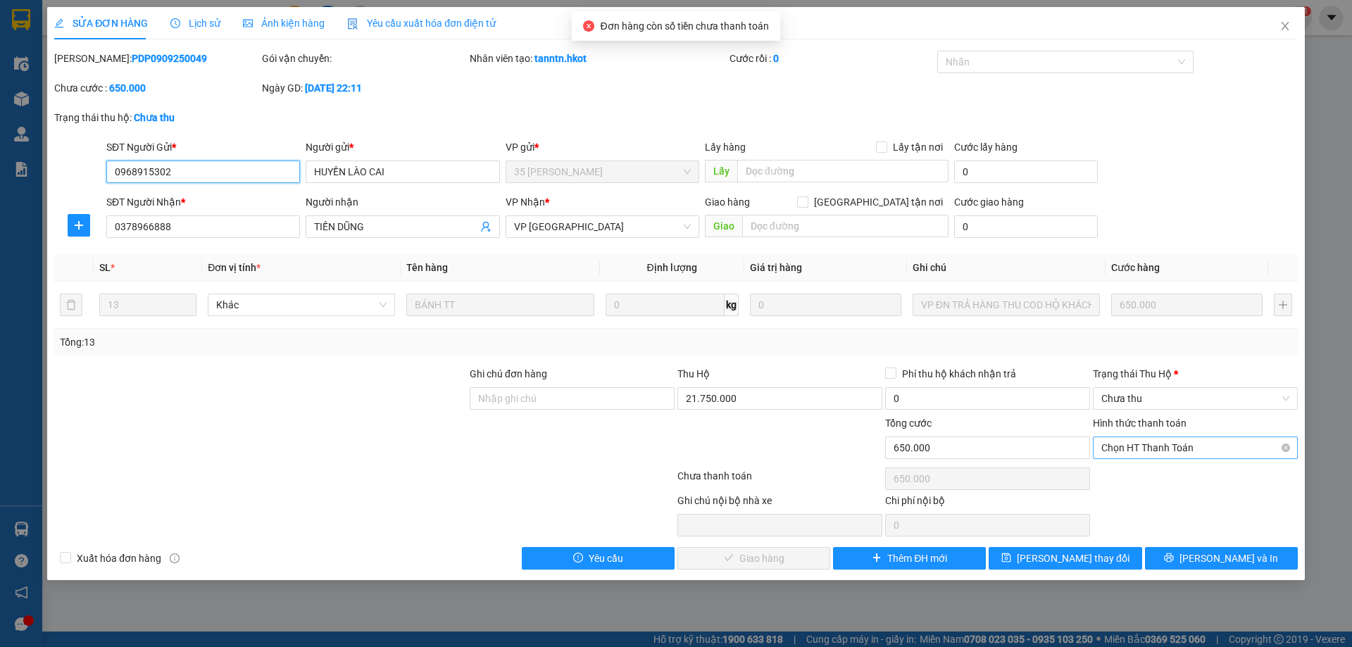
click at [1179, 450] on span "Chọn HT Thanh Toán" at bounding box center [1195, 447] width 188 height 21
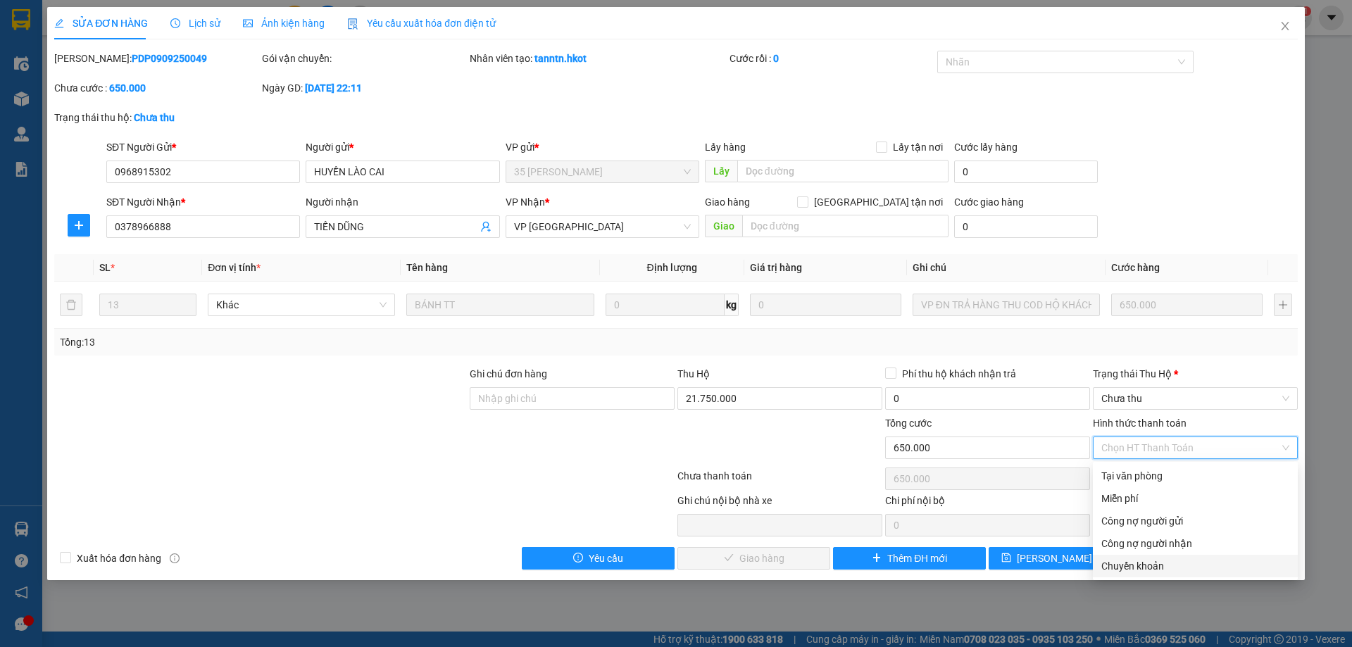
click at [1161, 568] on div "Chuyển khoản" at bounding box center [1195, 565] width 188 height 15
type input "0"
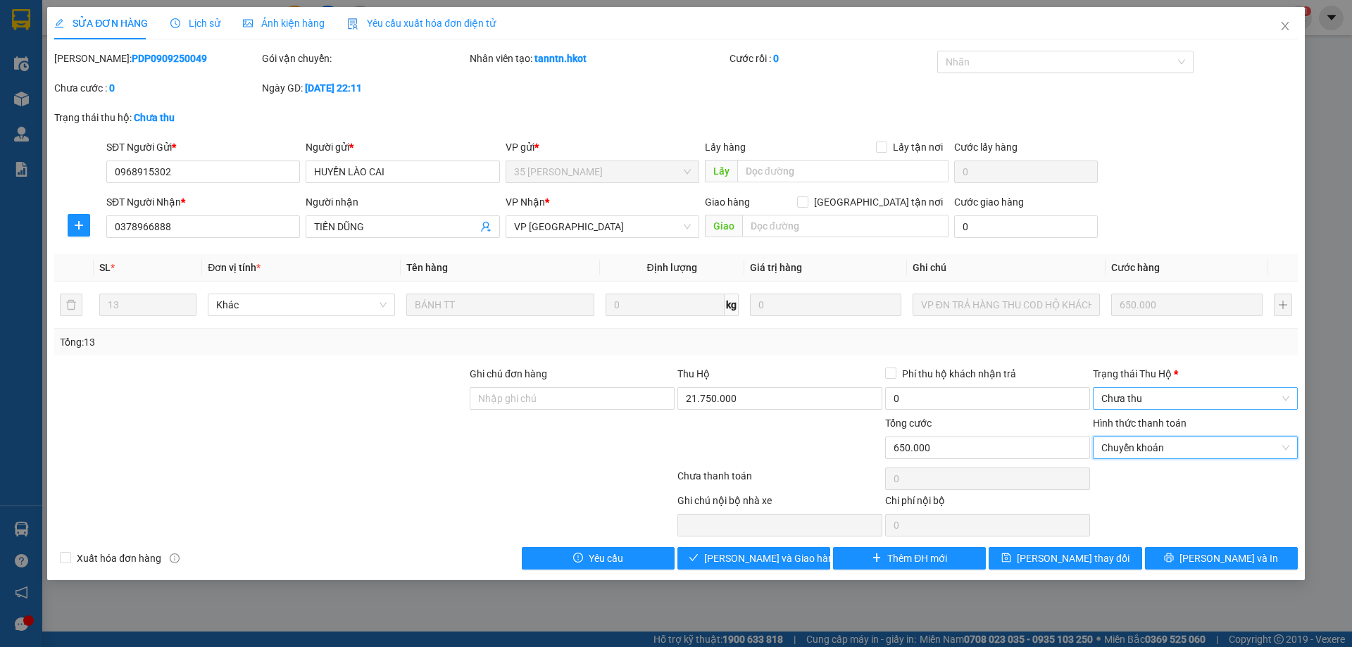
click at [1196, 393] on span "Chưa thu" at bounding box center [1195, 398] width 188 height 21
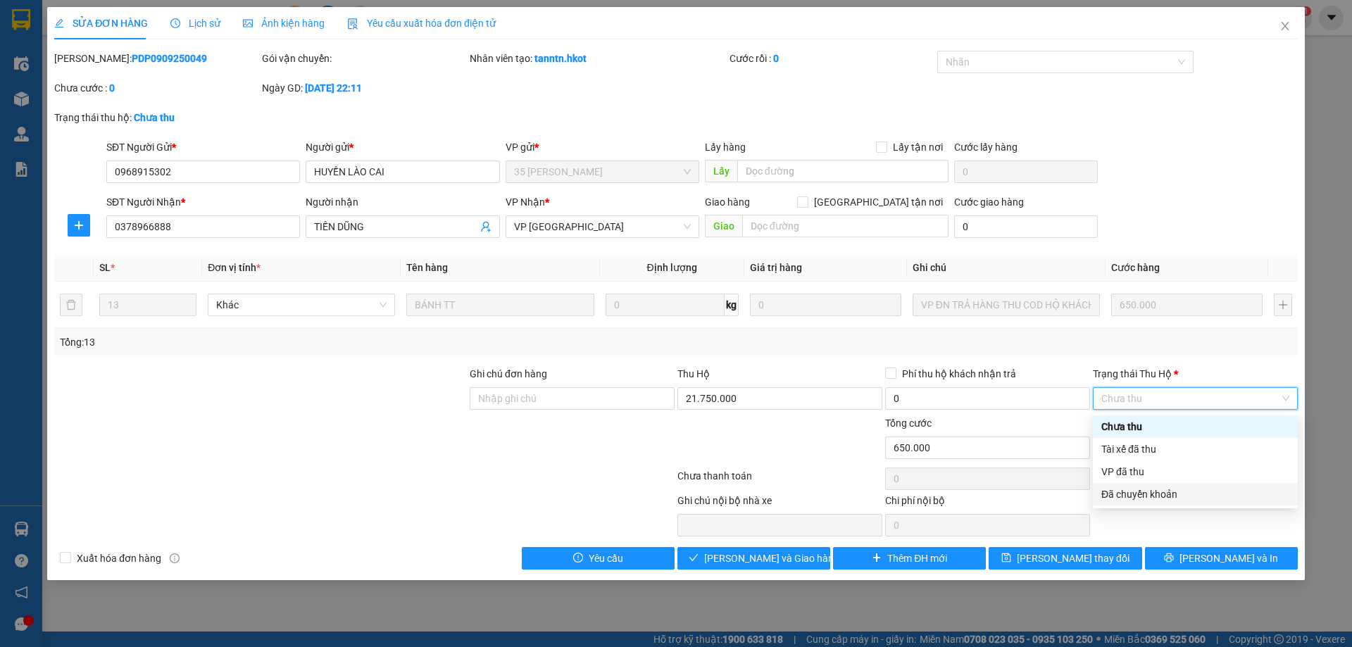
click at [1170, 495] on div "Đã chuyển khoản" at bounding box center [1195, 494] width 188 height 15
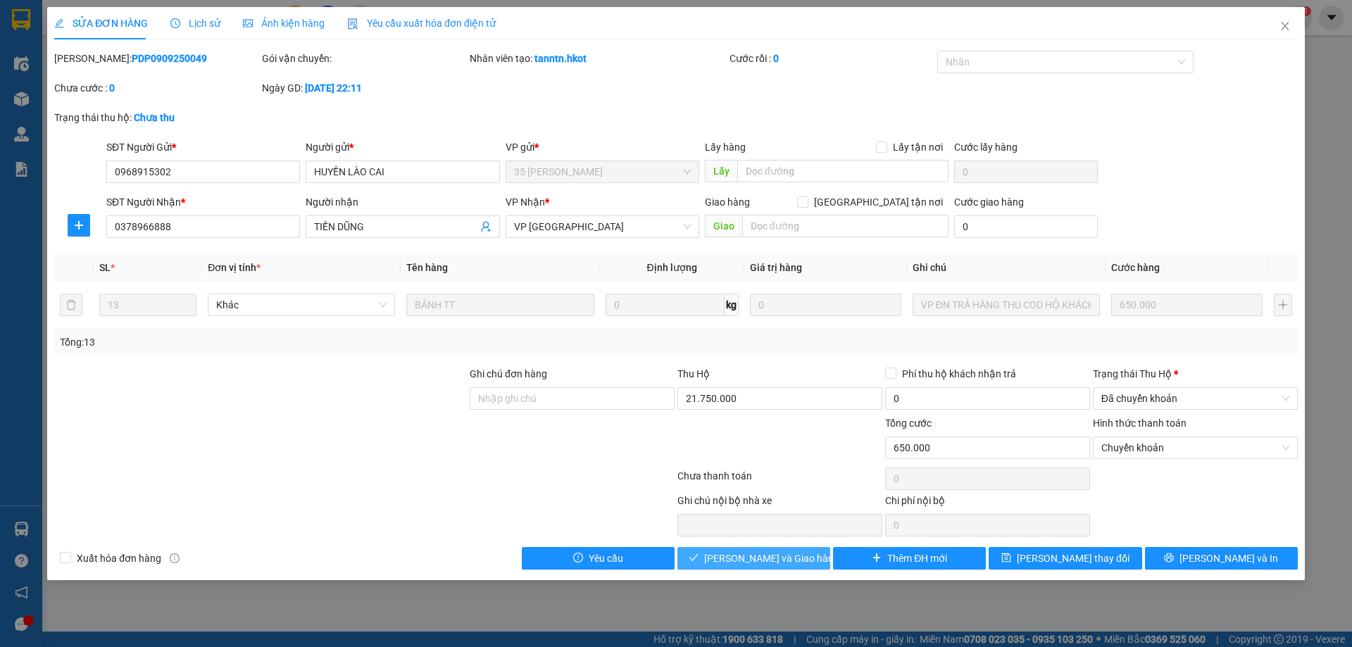
click at [744, 561] on span "[PERSON_NAME] và Giao hàng" at bounding box center [771, 558] width 135 height 15
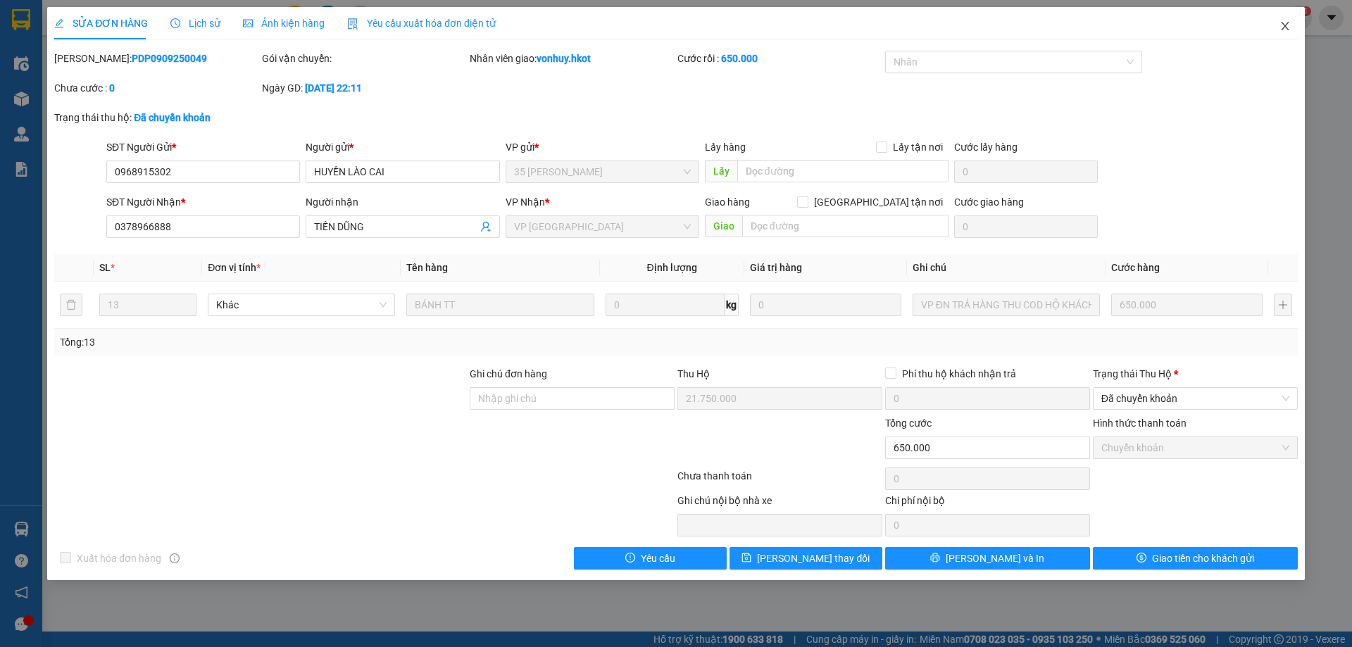
click at [1286, 23] on icon "close" at bounding box center [1285, 25] width 11 height 11
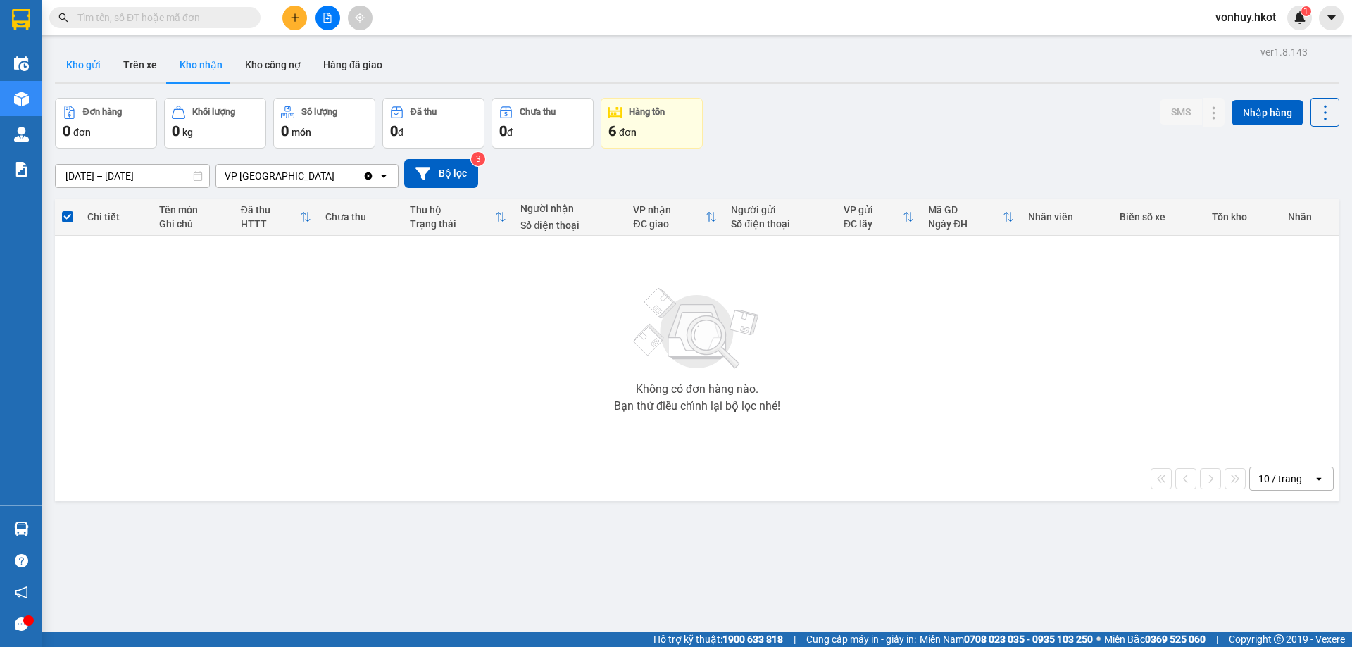
click at [70, 61] on button "Kho gửi" at bounding box center [83, 65] width 57 height 34
